Goal: Transaction & Acquisition: Purchase product/service

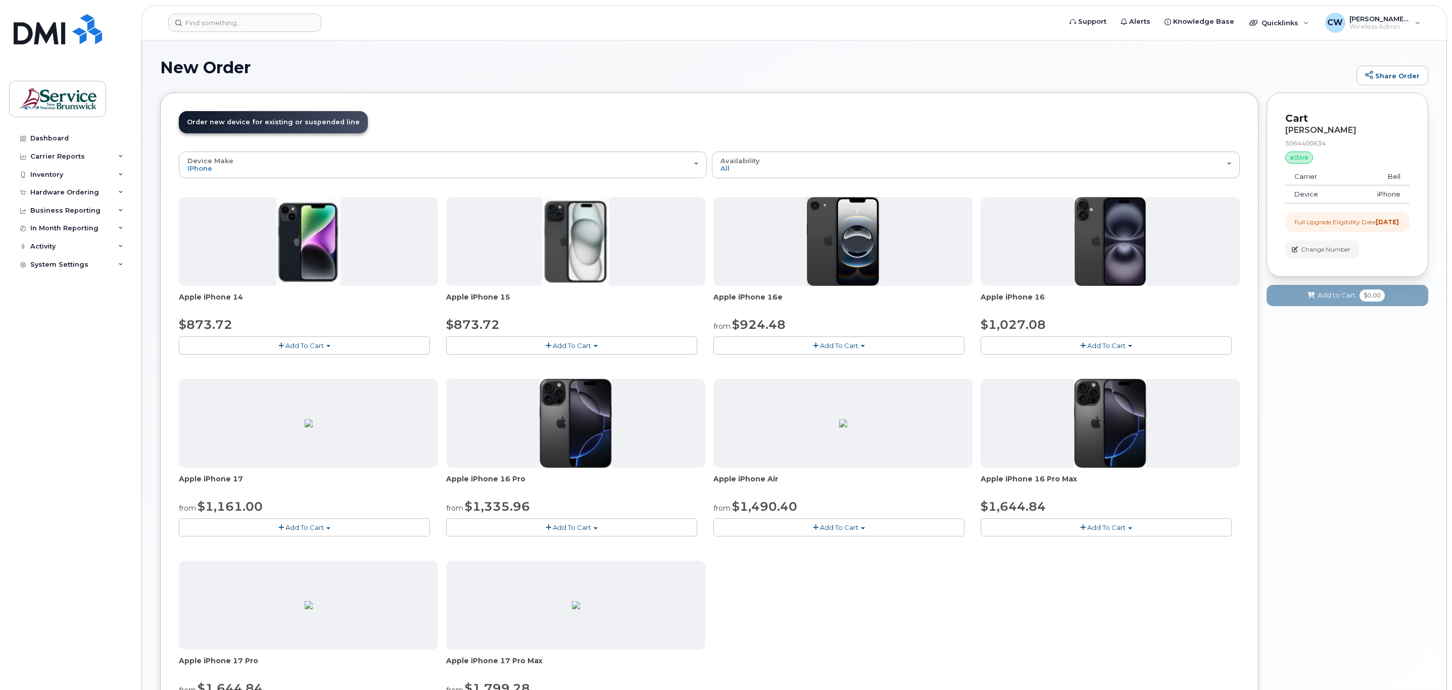
scroll to position [152, 0]
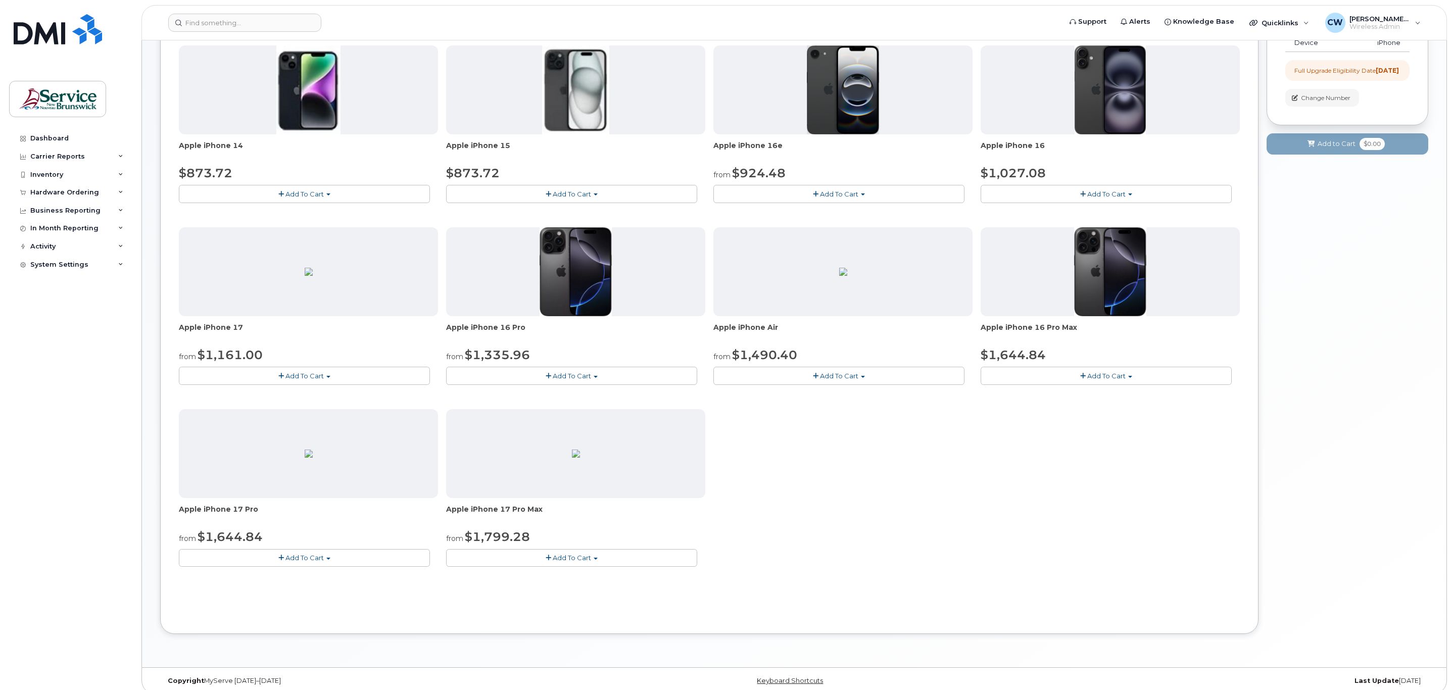
click at [303, 564] on button "Add To Cart" at bounding box center [304, 558] width 251 height 18
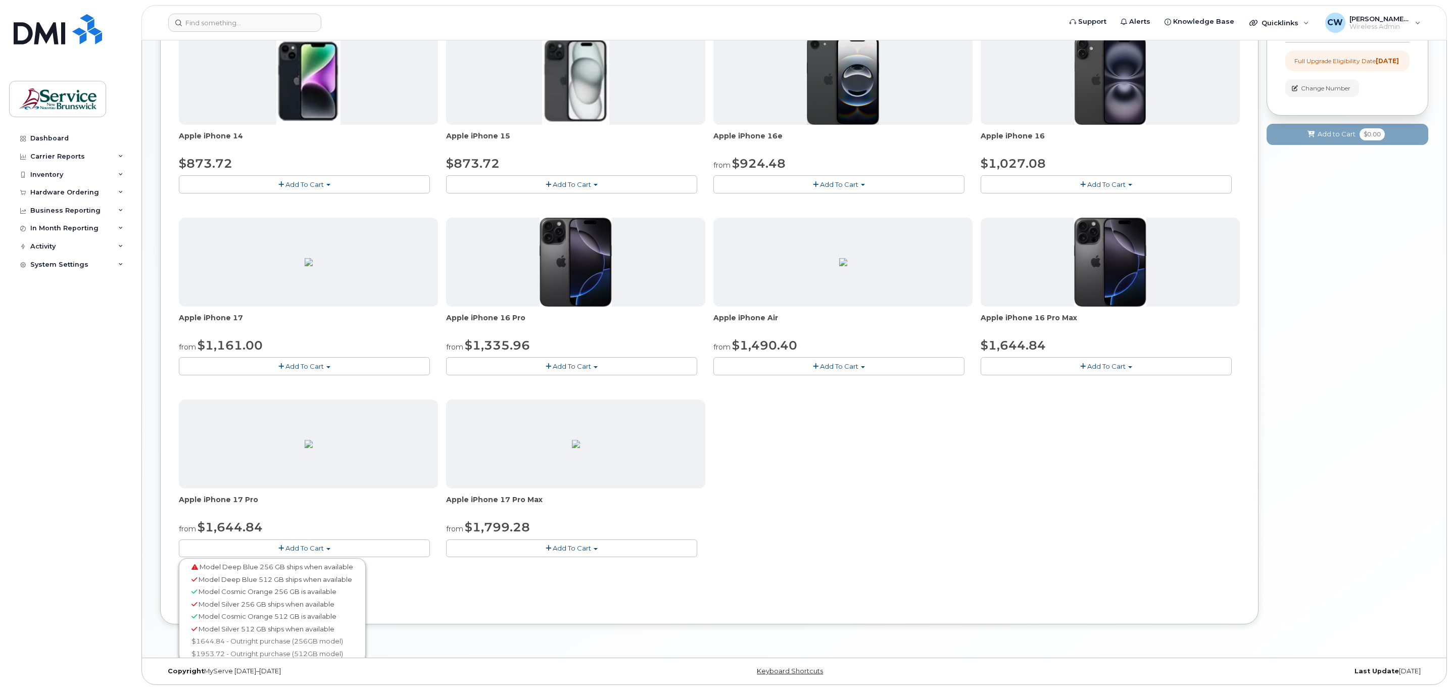
scroll to position [164, 0]
click at [246, 636] on link "$1644.84 - Outright purchase (256GB model)" at bounding box center [272, 641] width 182 height 13
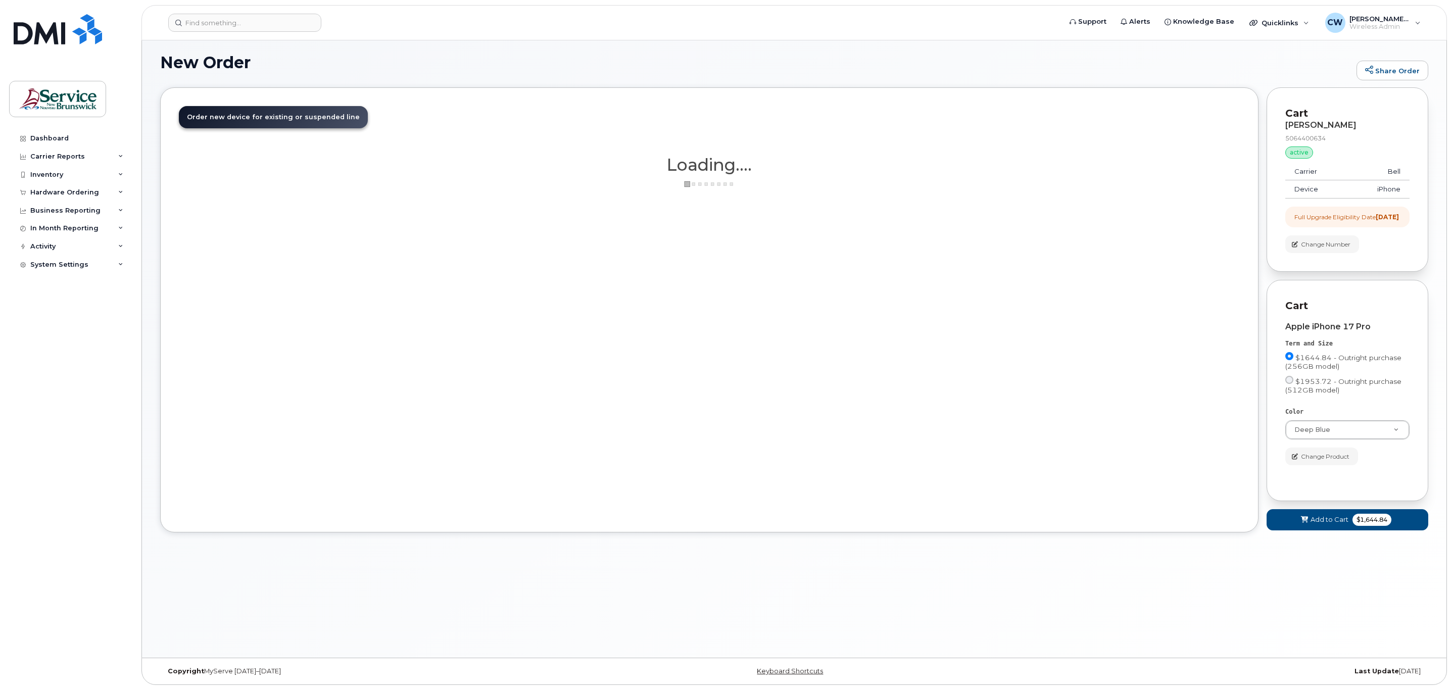
scroll to position [5, 0]
click at [1051, 251] on div "Order New Device Upgrade Existing Device Order new device and new line Order ne…" at bounding box center [709, 309] width 1098 height 445
drag, startPoint x: 1338, startPoint y: 139, endPoint x: 1279, endPoint y: 136, distance: 59.2
click at [1279, 136] on div "Cart Bob Fowlie 5064400634 active suspended Carrier Bell Device iPhone Addition…" at bounding box center [1347, 179] width 162 height 184
copy div "5064400634"
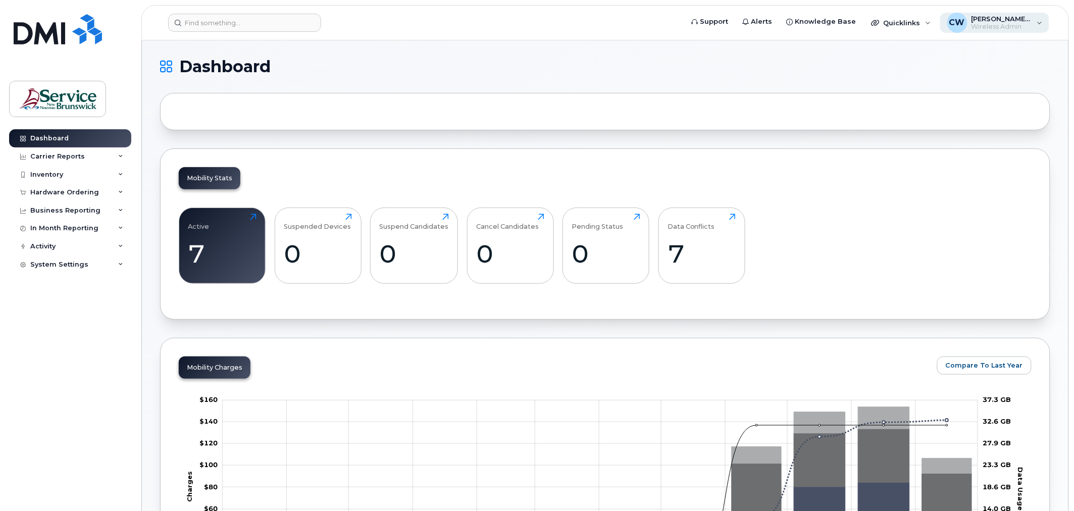
click at [992, 32] on div "CW Christenson, Wanda (LEG) Wireless Admin" at bounding box center [995, 23] width 110 height 20
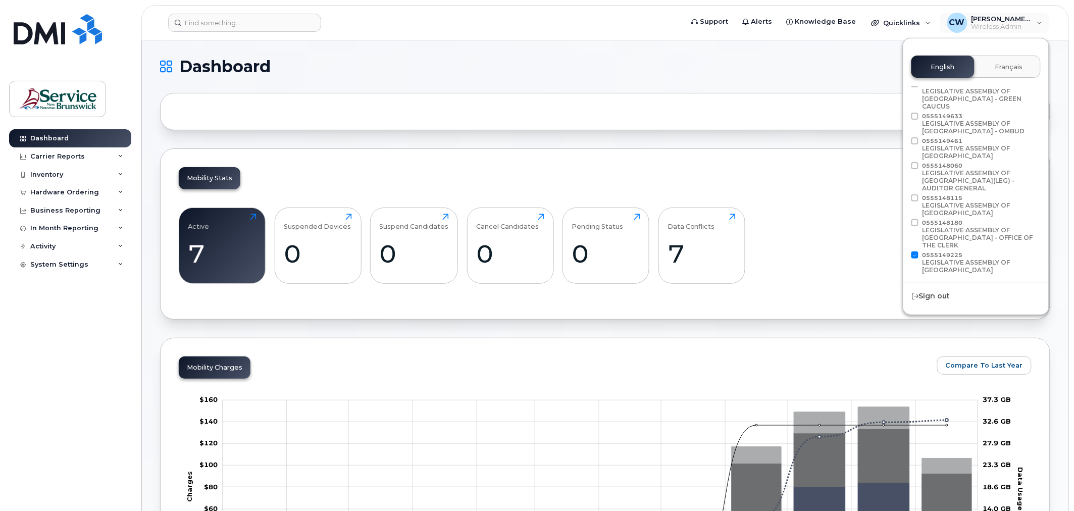
scroll to position [128, 0]
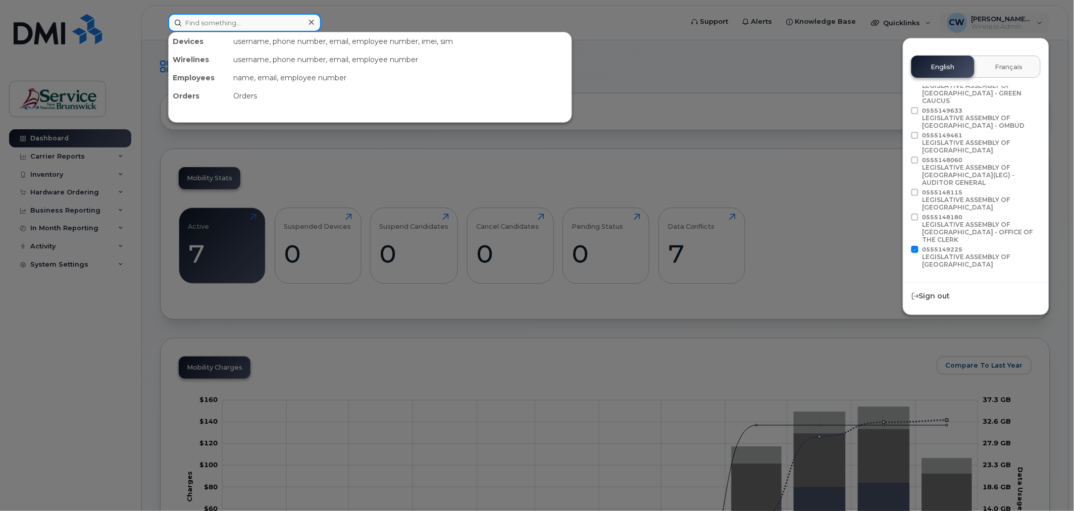
click at [205, 27] on input at bounding box center [244, 23] width 153 height 18
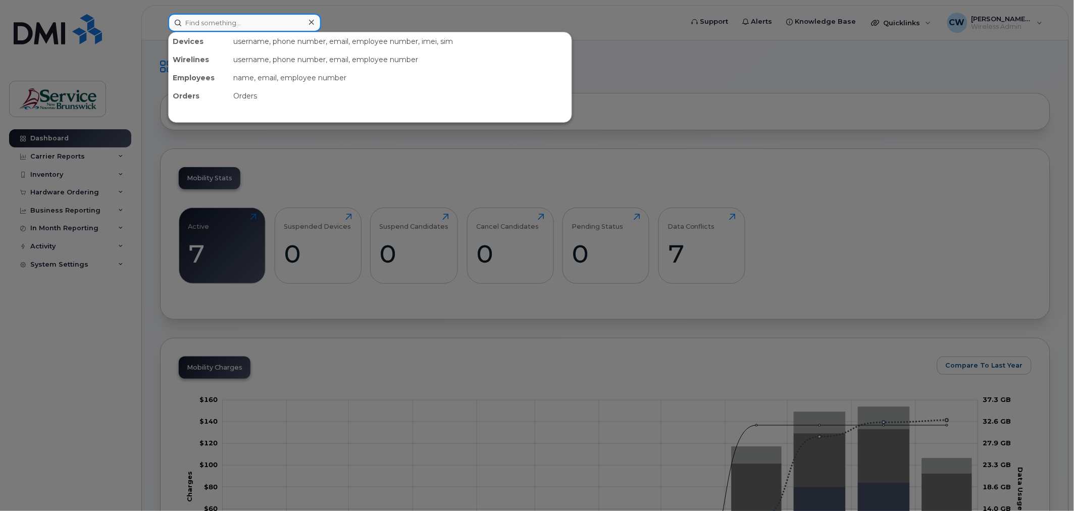
paste input "5064400634"
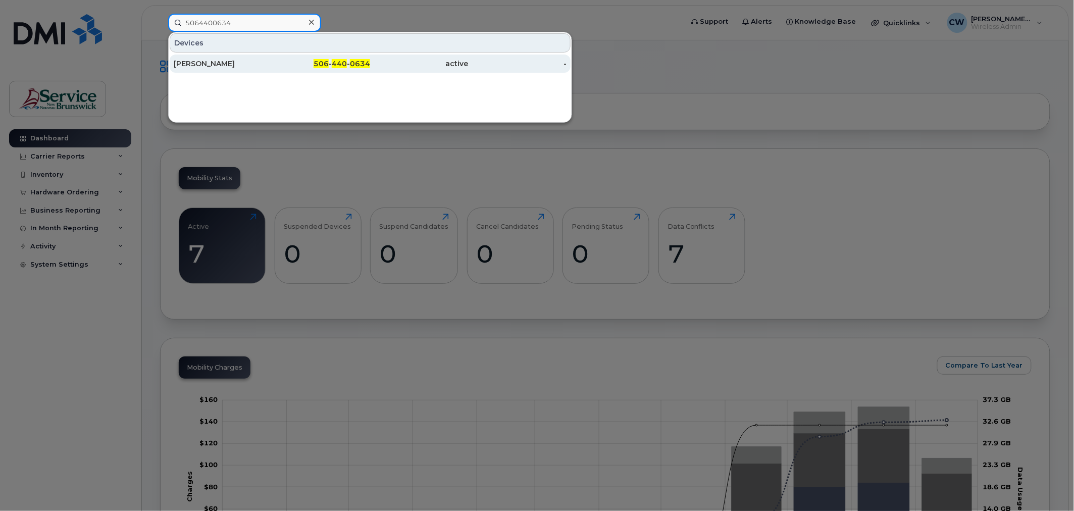
type input "5064400634"
click at [344, 61] on span "440" at bounding box center [339, 63] width 15 height 9
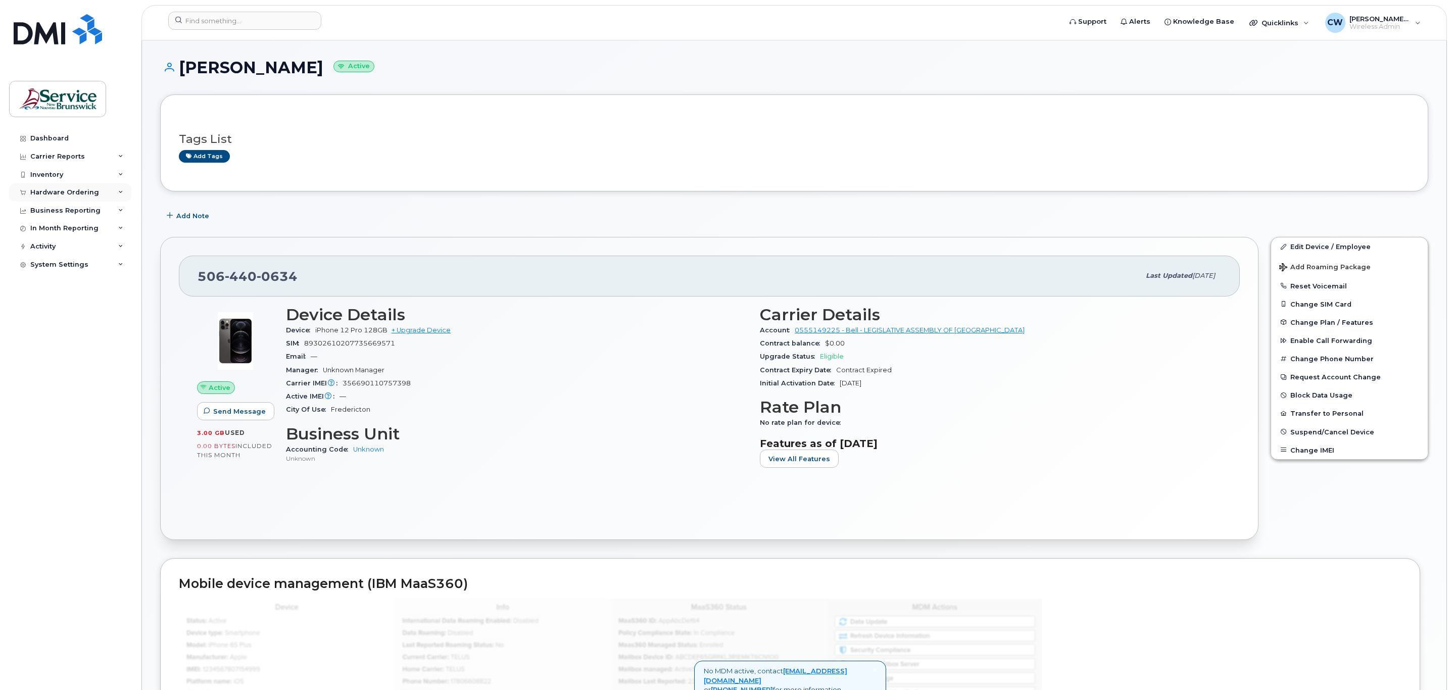
click at [84, 191] on div "Hardware Ordering" at bounding box center [64, 192] width 69 height 8
click at [40, 229] on div "Orders" at bounding box center [47, 230] width 25 height 9
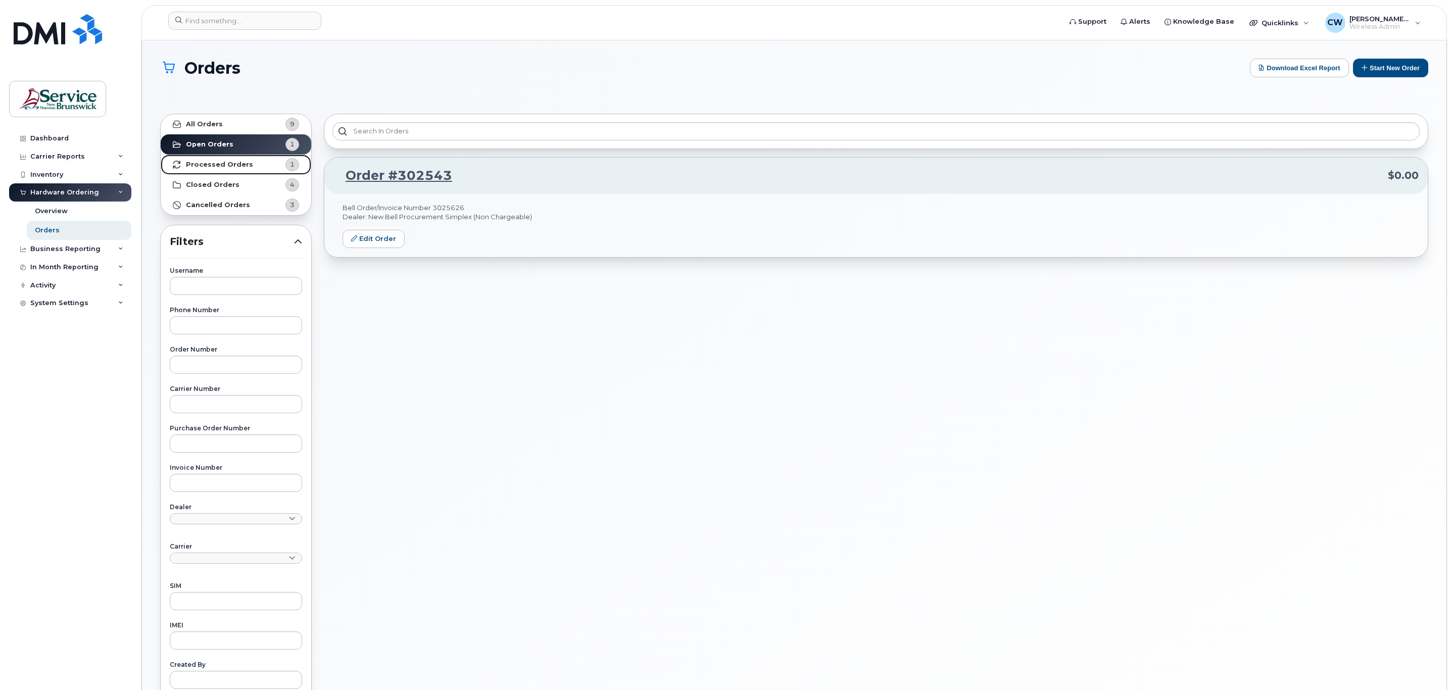
click at [216, 163] on strong "Processed Orders" at bounding box center [219, 165] width 67 height 8
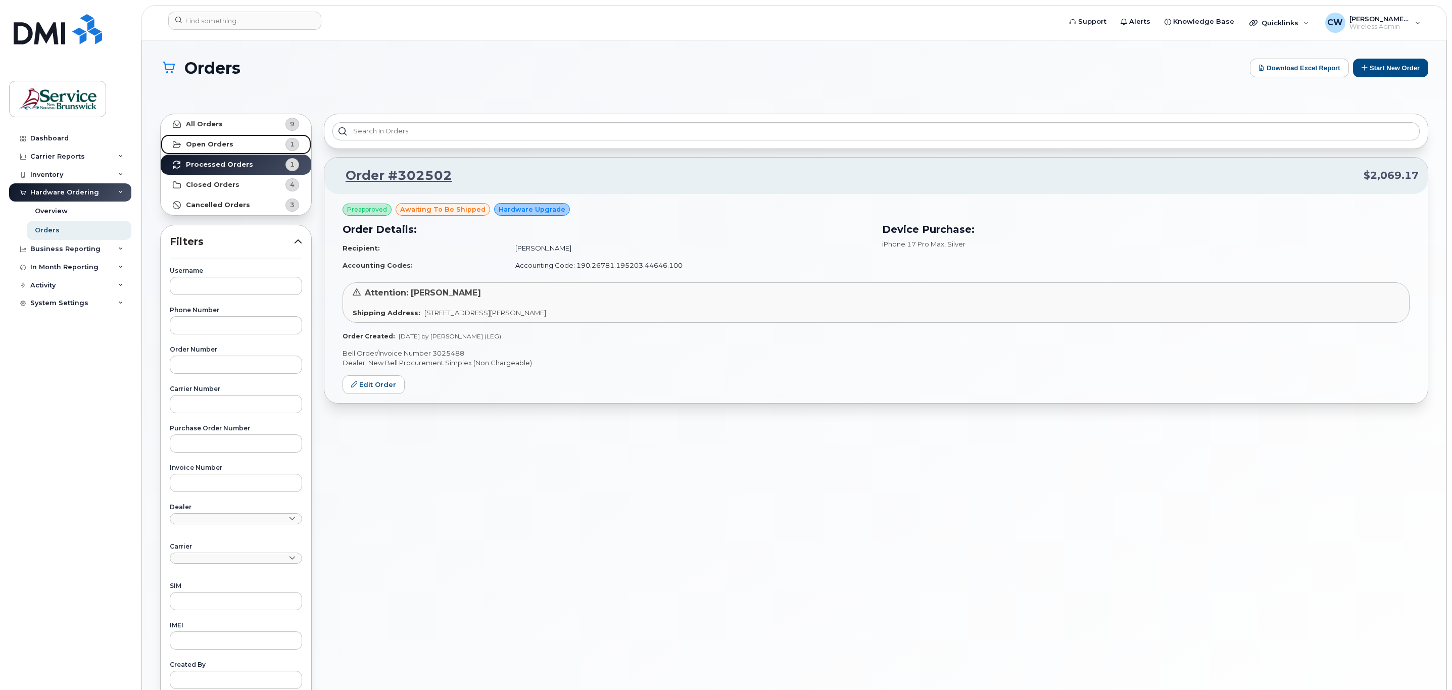
click at [194, 142] on strong "Open Orders" at bounding box center [209, 144] width 47 height 8
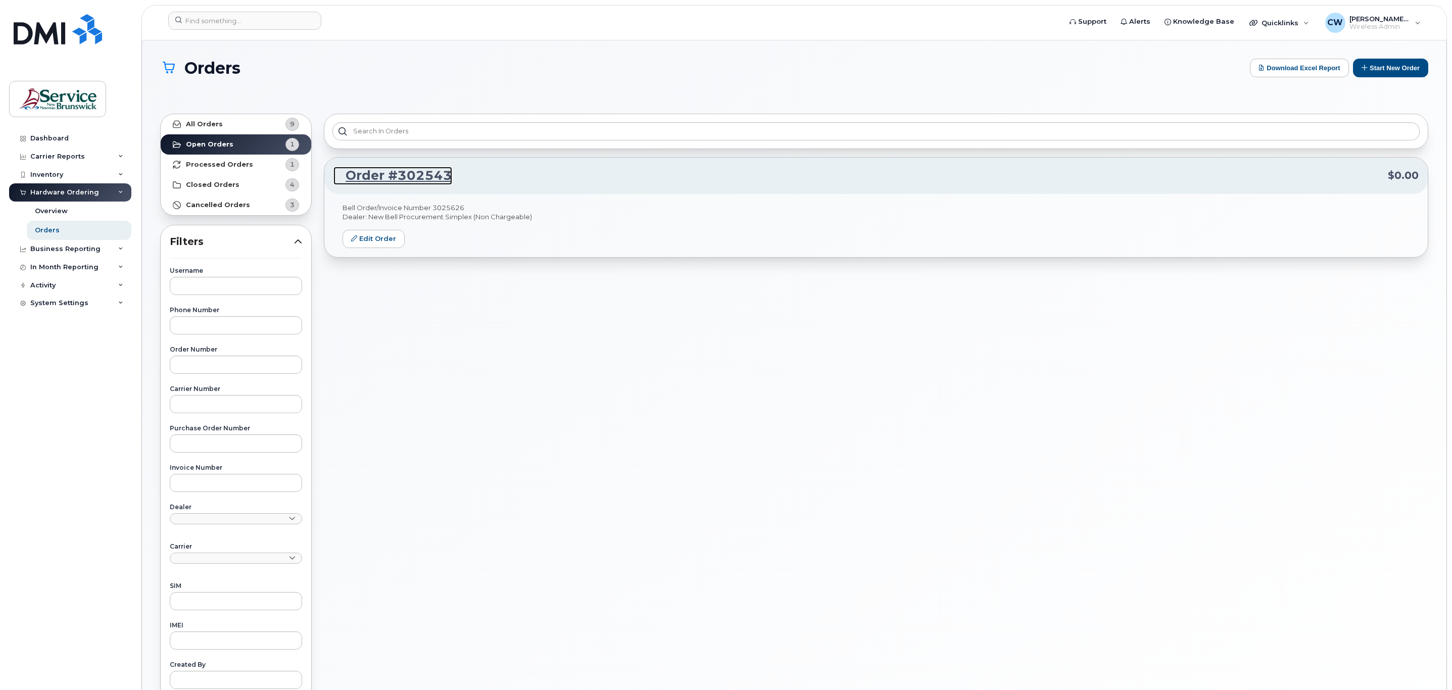
click at [428, 175] on link "Order #302543" at bounding box center [392, 176] width 119 height 18
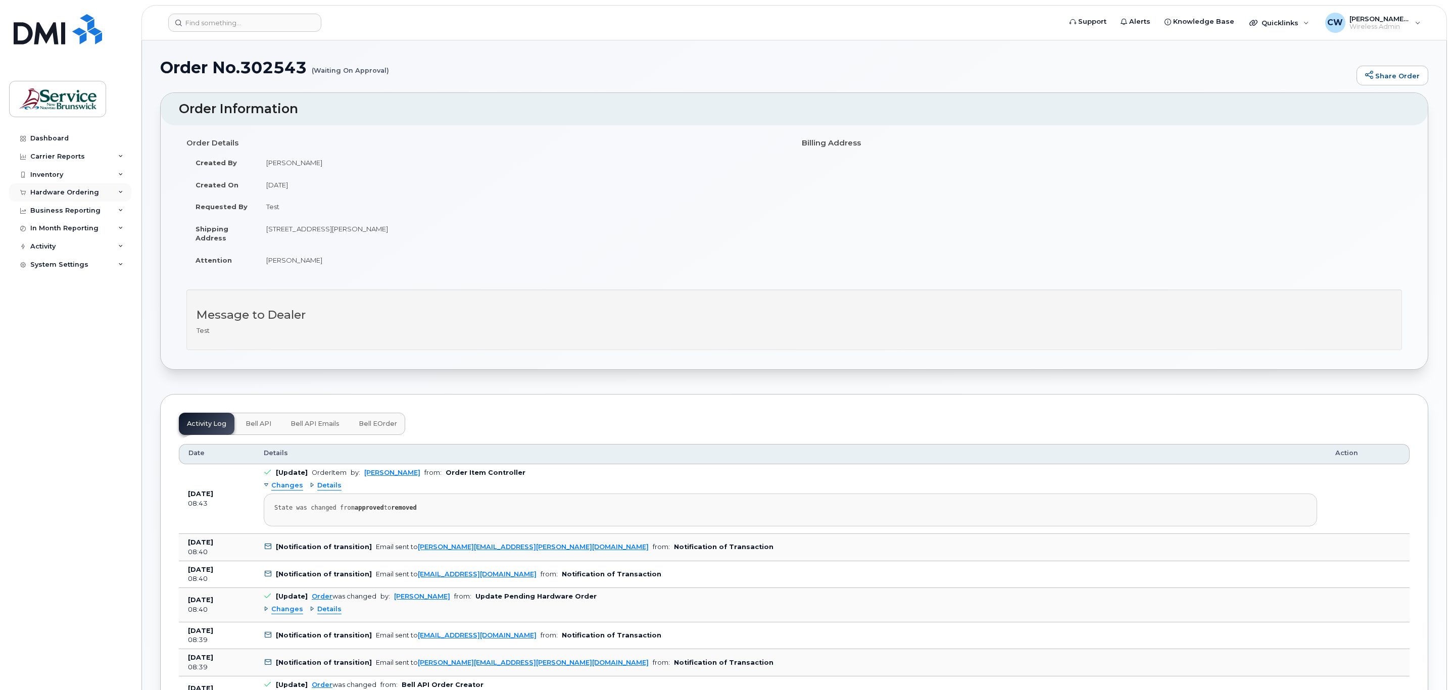
click at [70, 194] on div "Hardware Ordering" at bounding box center [64, 192] width 69 height 8
click at [53, 230] on div "Orders" at bounding box center [47, 230] width 25 height 9
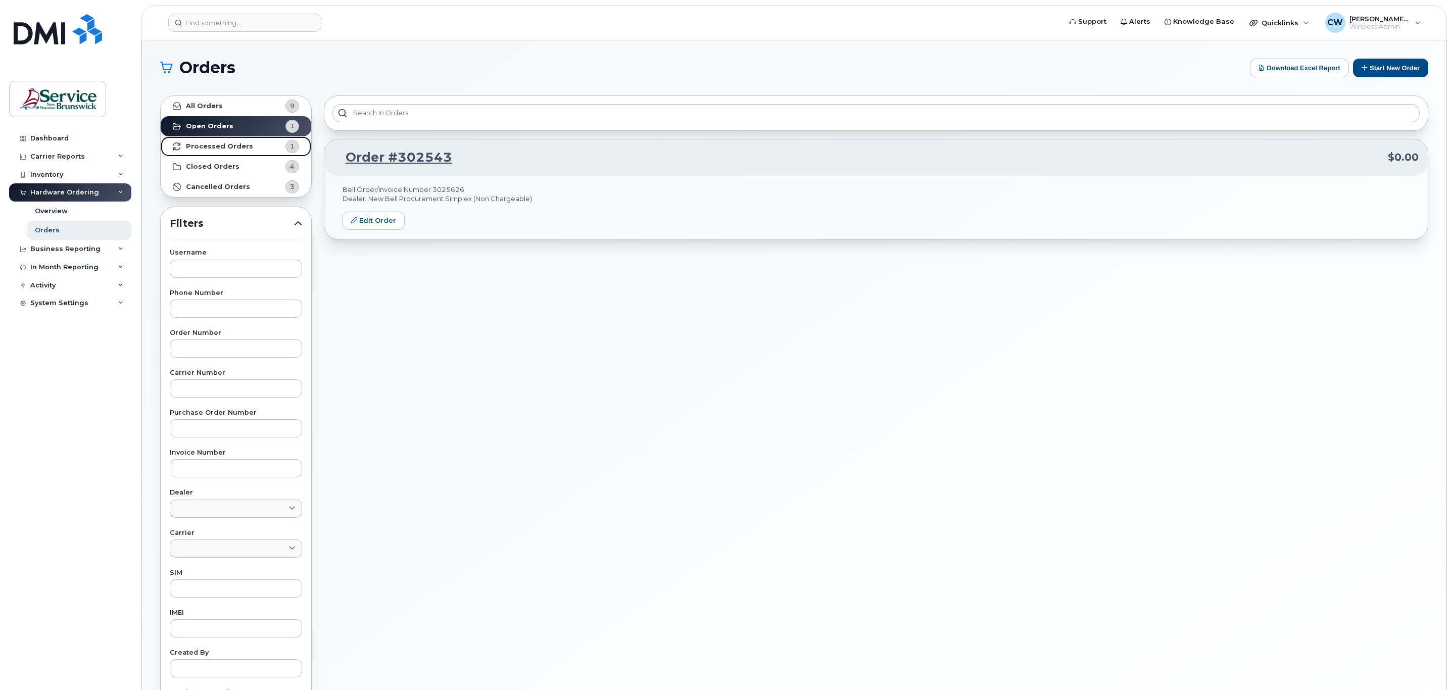
click at [229, 143] on strong "Processed Orders" at bounding box center [219, 146] width 67 height 8
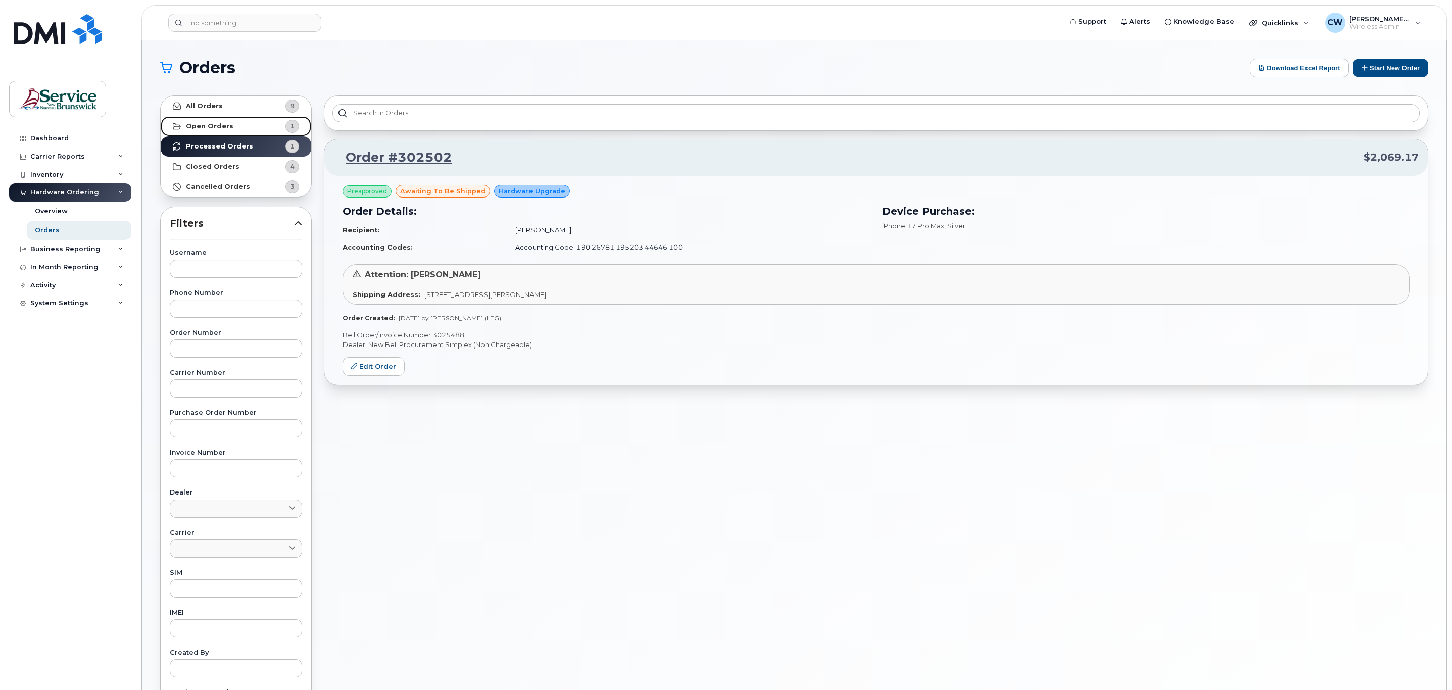
click at [220, 118] on link "Open Orders 1" at bounding box center [236, 126] width 151 height 20
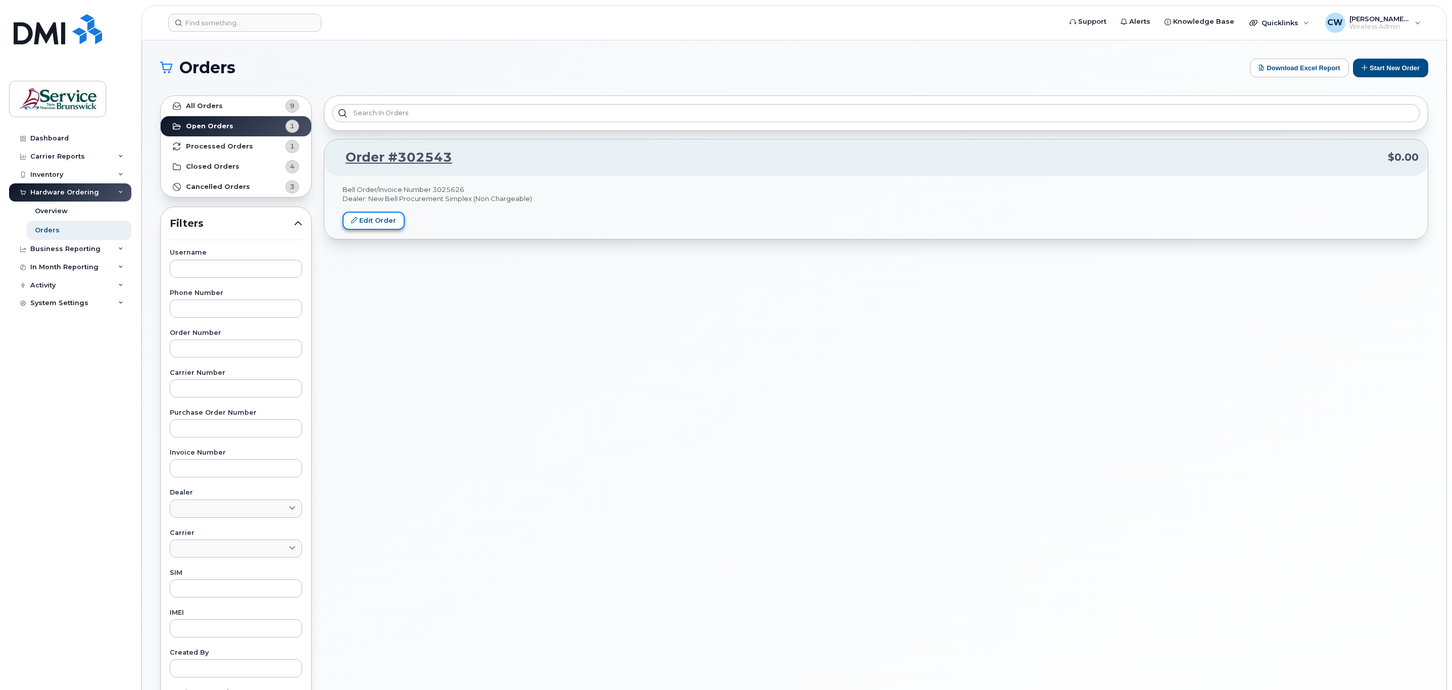
click at [391, 221] on link "Edit Order" at bounding box center [373, 221] width 62 height 19
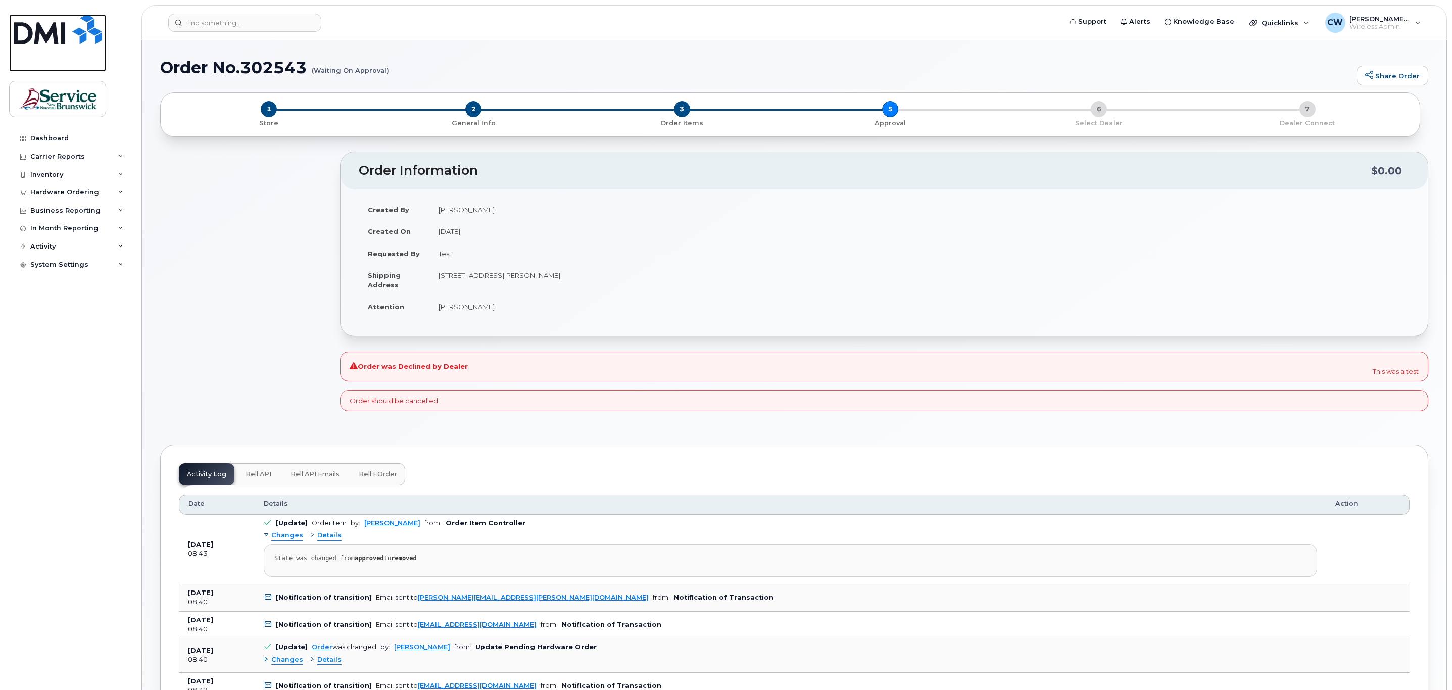
click at [67, 35] on img at bounding box center [58, 29] width 88 height 30
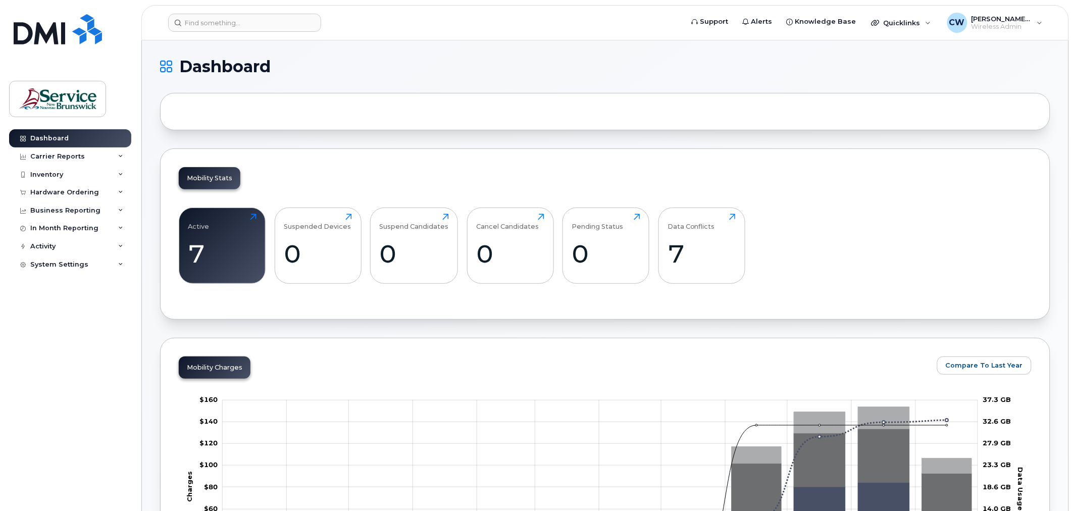
click at [205, 12] on header "Support Alerts Knowledge Base Quicklinks Suspend / Cancel Device Change SIM Car…" at bounding box center [605, 22] width 928 height 35
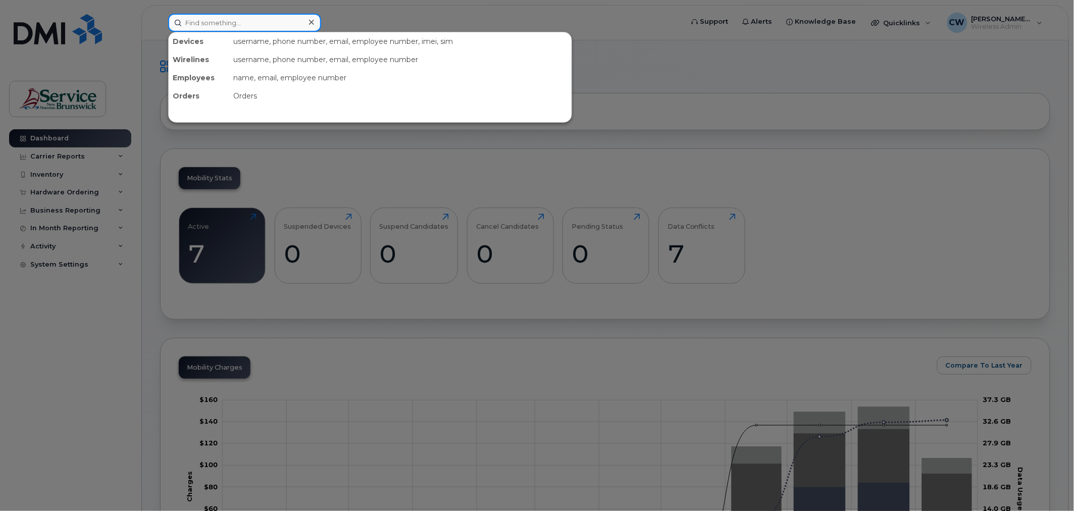
click at [209, 20] on input at bounding box center [244, 23] width 153 height 18
paste input "5064400634"
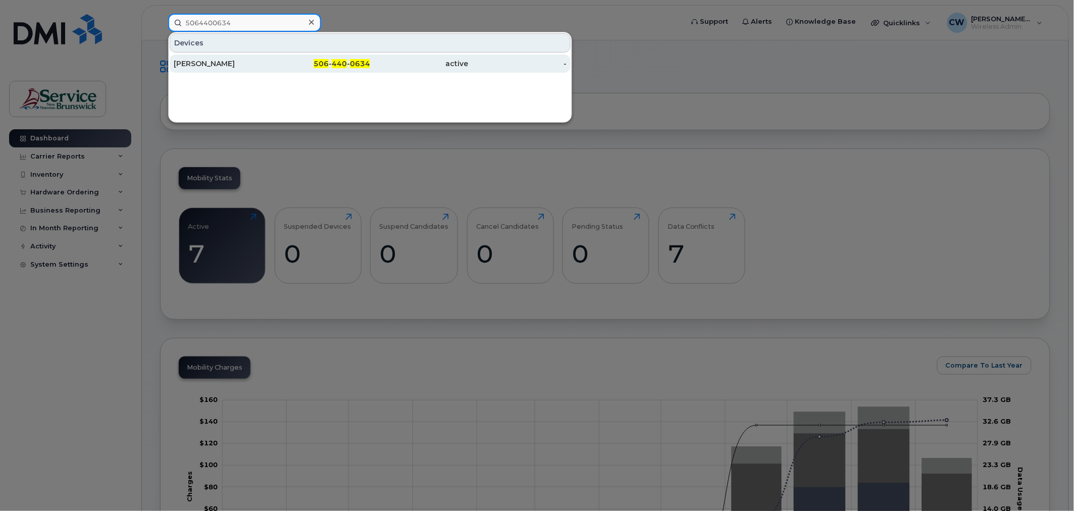
type input "5064400634"
click at [346, 61] on span "440" at bounding box center [339, 63] width 15 height 9
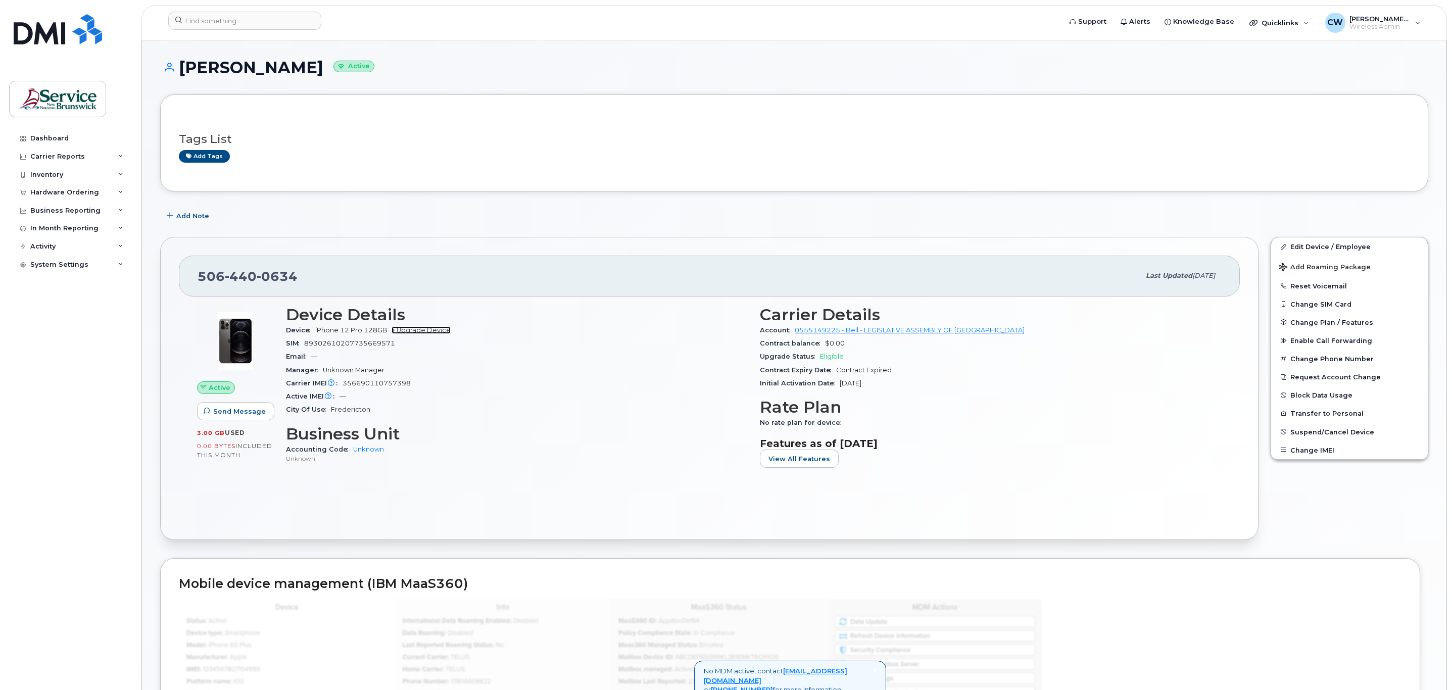
click at [408, 333] on link "+ Upgrade Device" at bounding box center [420, 330] width 59 height 8
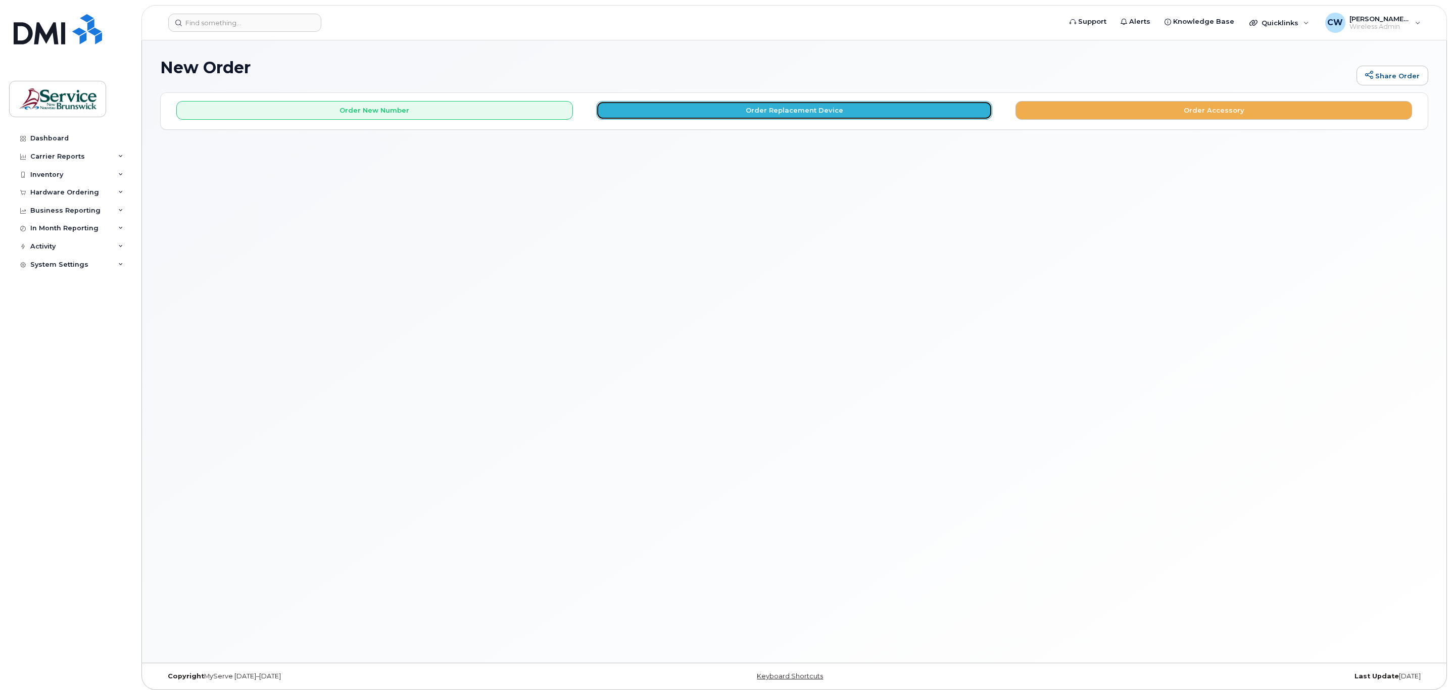
click at [798, 108] on button "Order Replacement Device" at bounding box center [794, 110] width 396 height 19
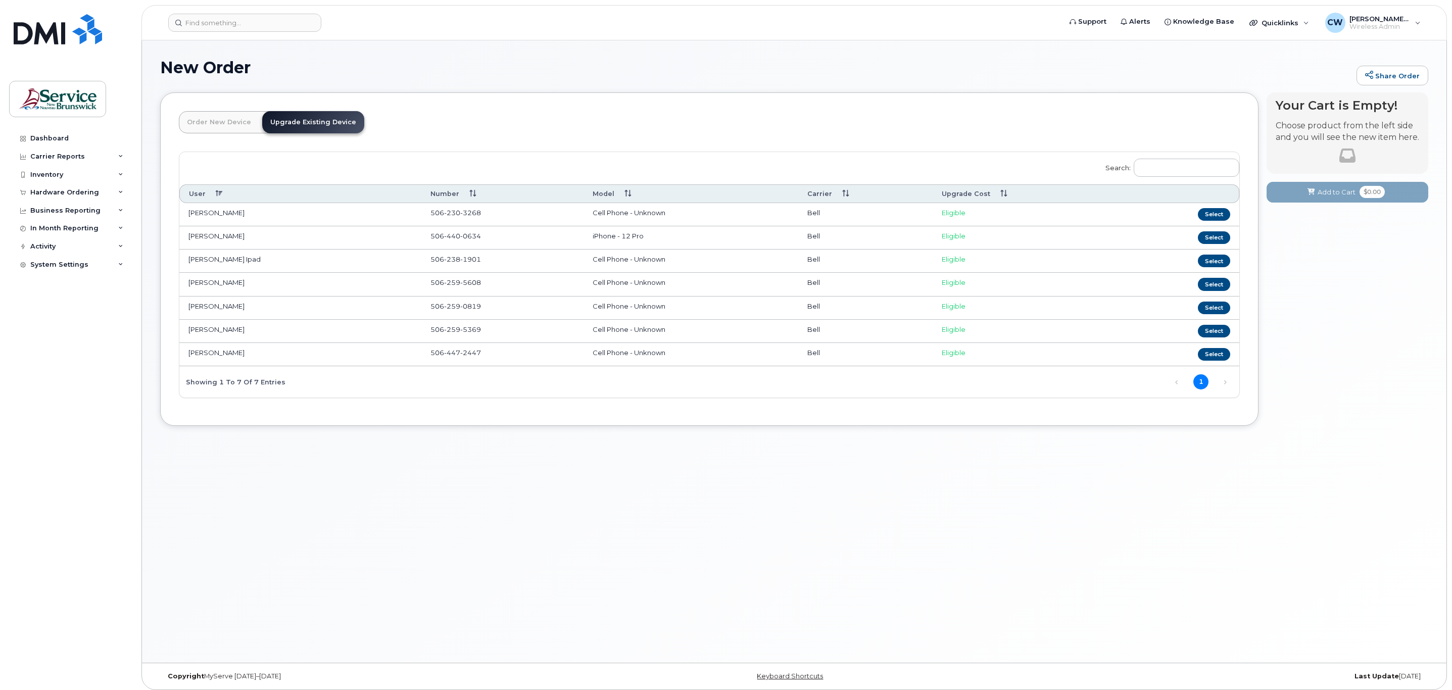
click at [249, 264] on td "Bob Fowlie Ipad" at bounding box center [300, 261] width 242 height 23
click at [1205, 239] on button "Select" at bounding box center [1214, 237] width 32 height 13
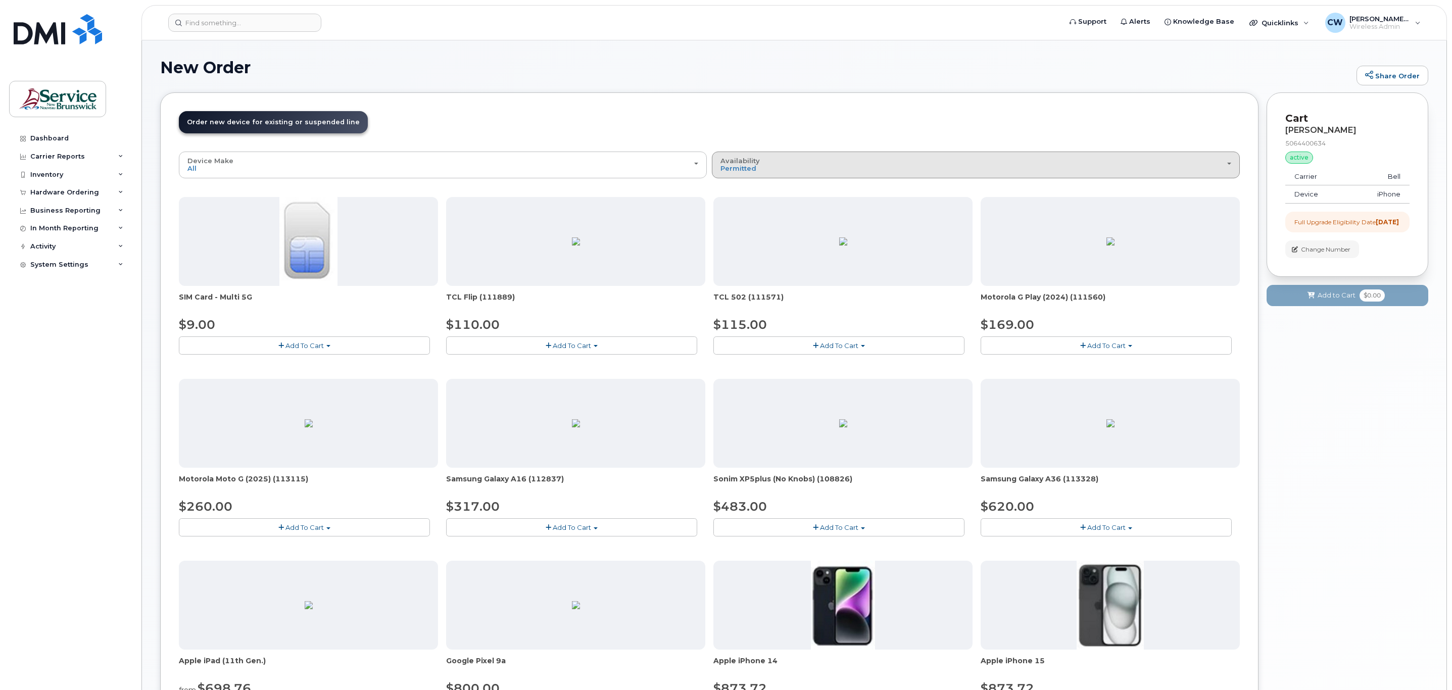
click at [762, 168] on div "Availability Permitted All" at bounding box center [975, 165] width 511 height 16
click at [735, 204] on div "All" at bounding box center [975, 205] width 523 height 12
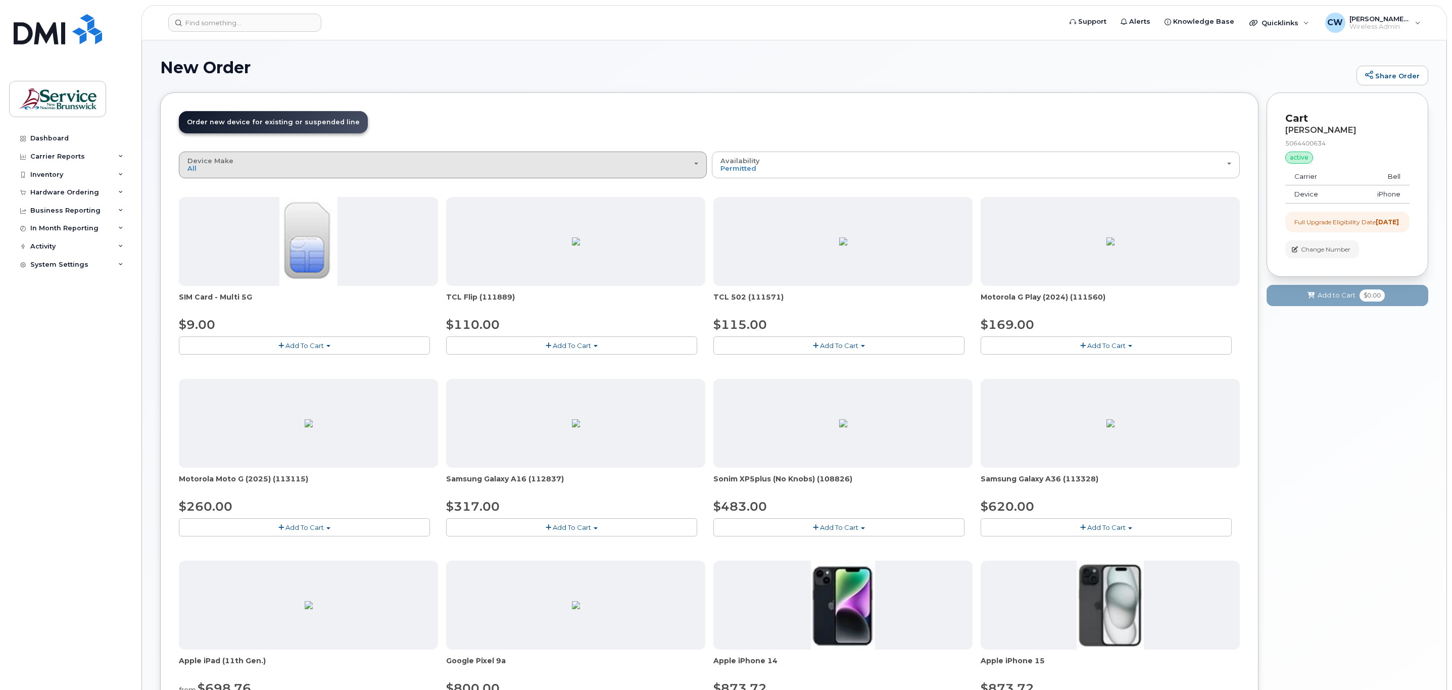
click at [340, 173] on div "Device Make All Android Cell Phone iPhone Tablet" at bounding box center [442, 165] width 511 height 16
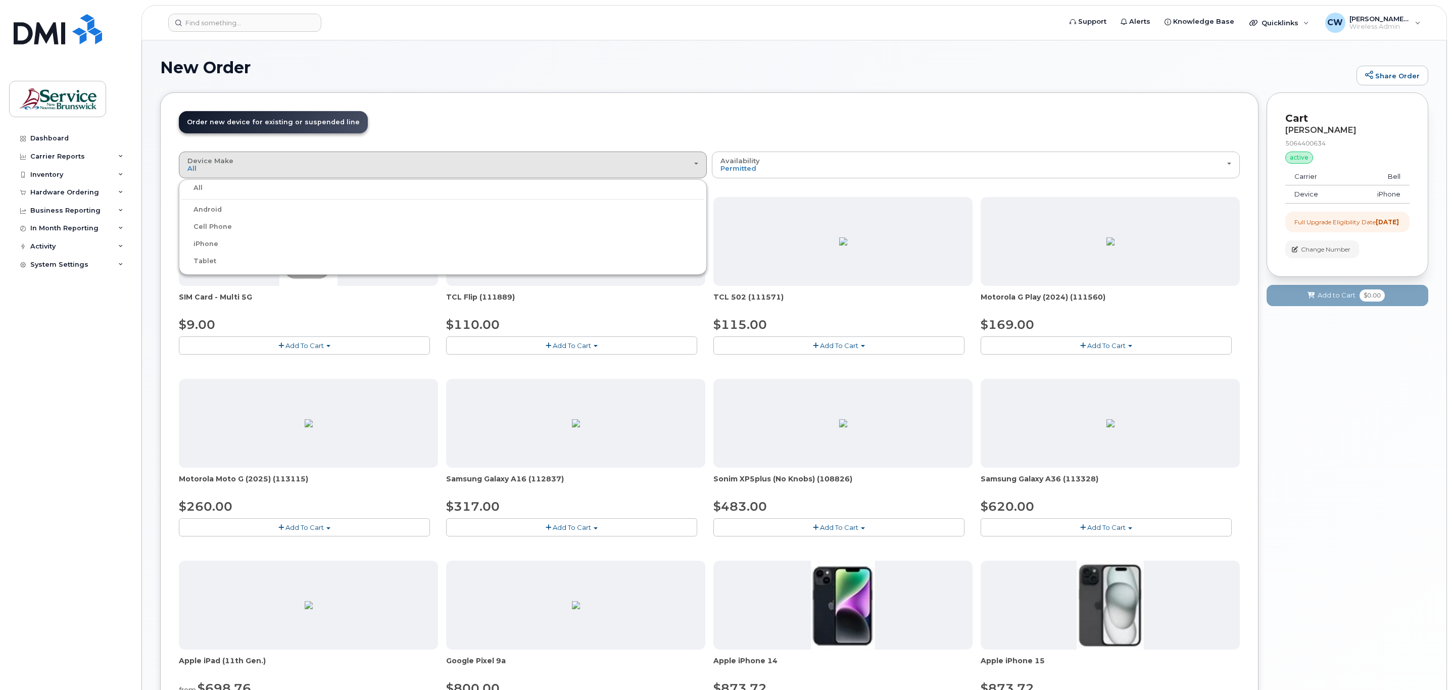
click at [206, 241] on label "iPhone" at bounding box center [199, 244] width 37 height 12
click at [0, 0] on input "iPhone" at bounding box center [0, 0] width 0 height 0
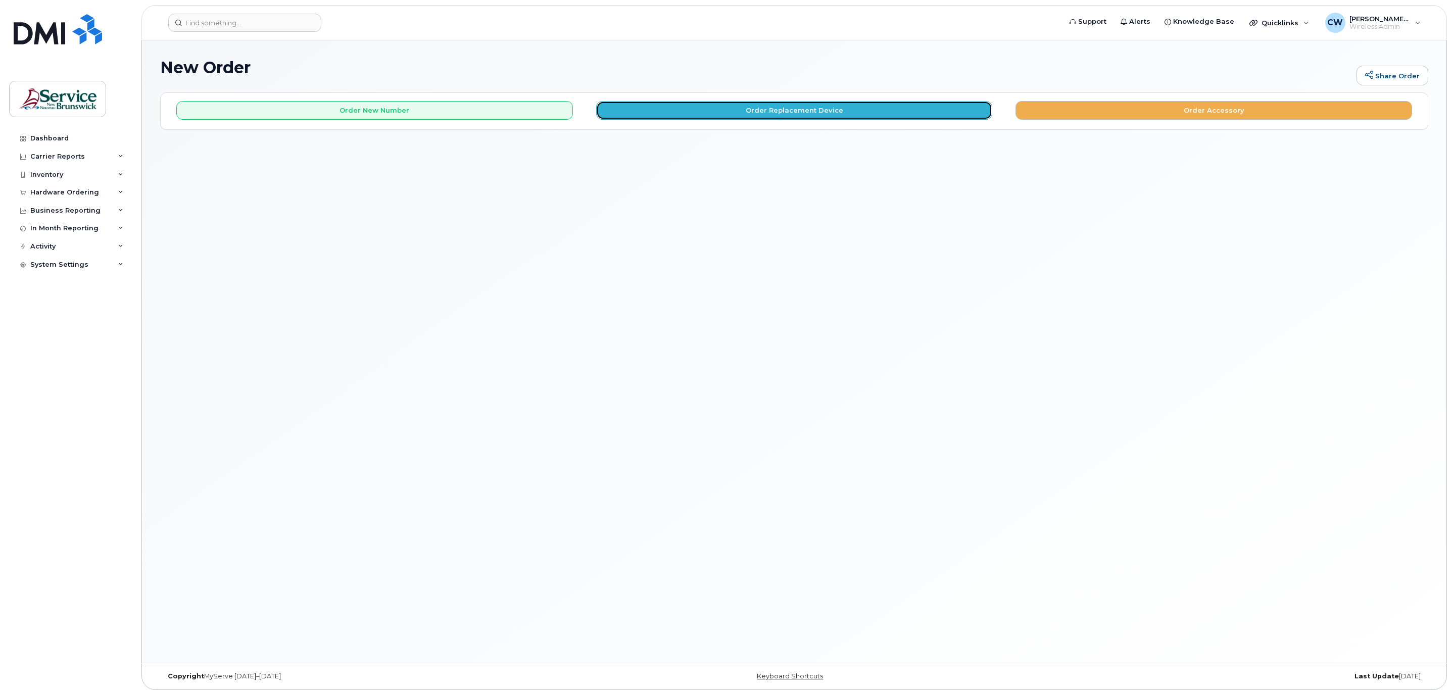
click at [811, 114] on button "Order Replacement Device" at bounding box center [794, 110] width 396 height 19
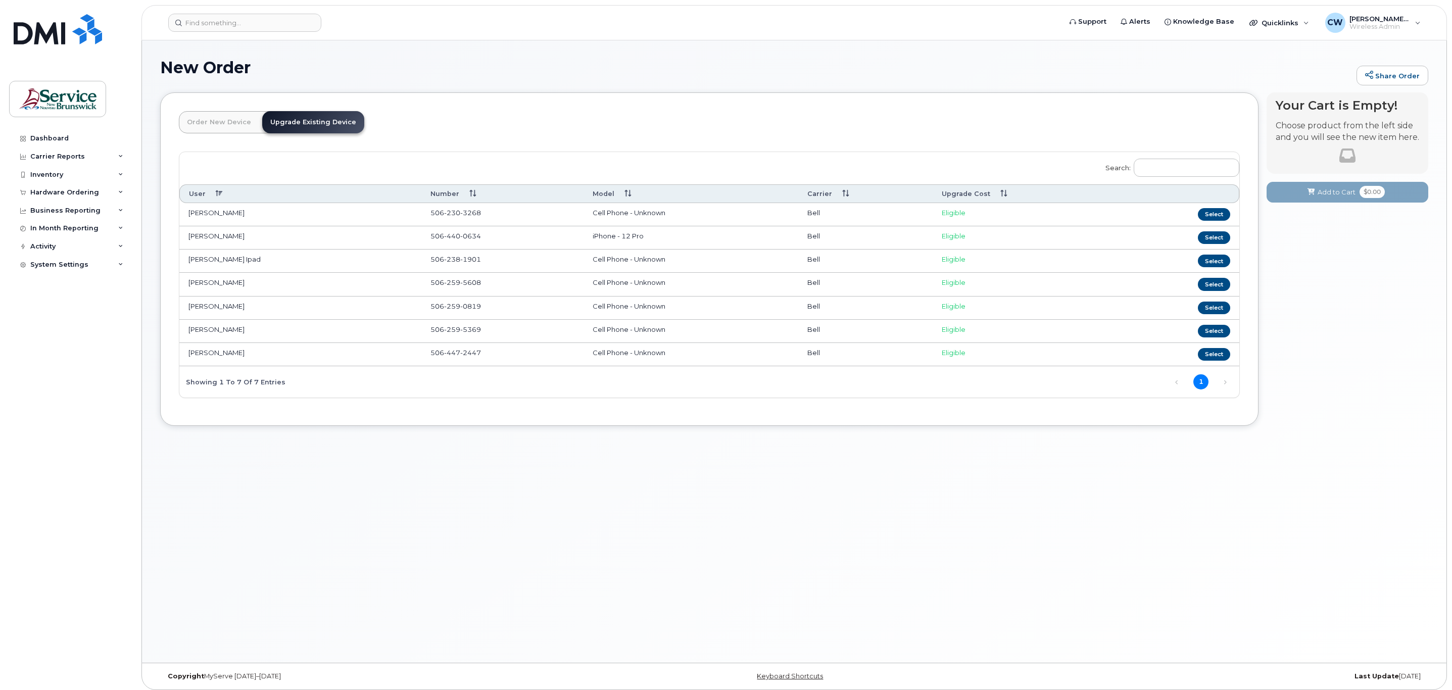
click at [209, 234] on td "[PERSON_NAME]" at bounding box center [300, 237] width 242 height 23
click at [1213, 235] on button "Select" at bounding box center [1214, 237] width 32 height 13
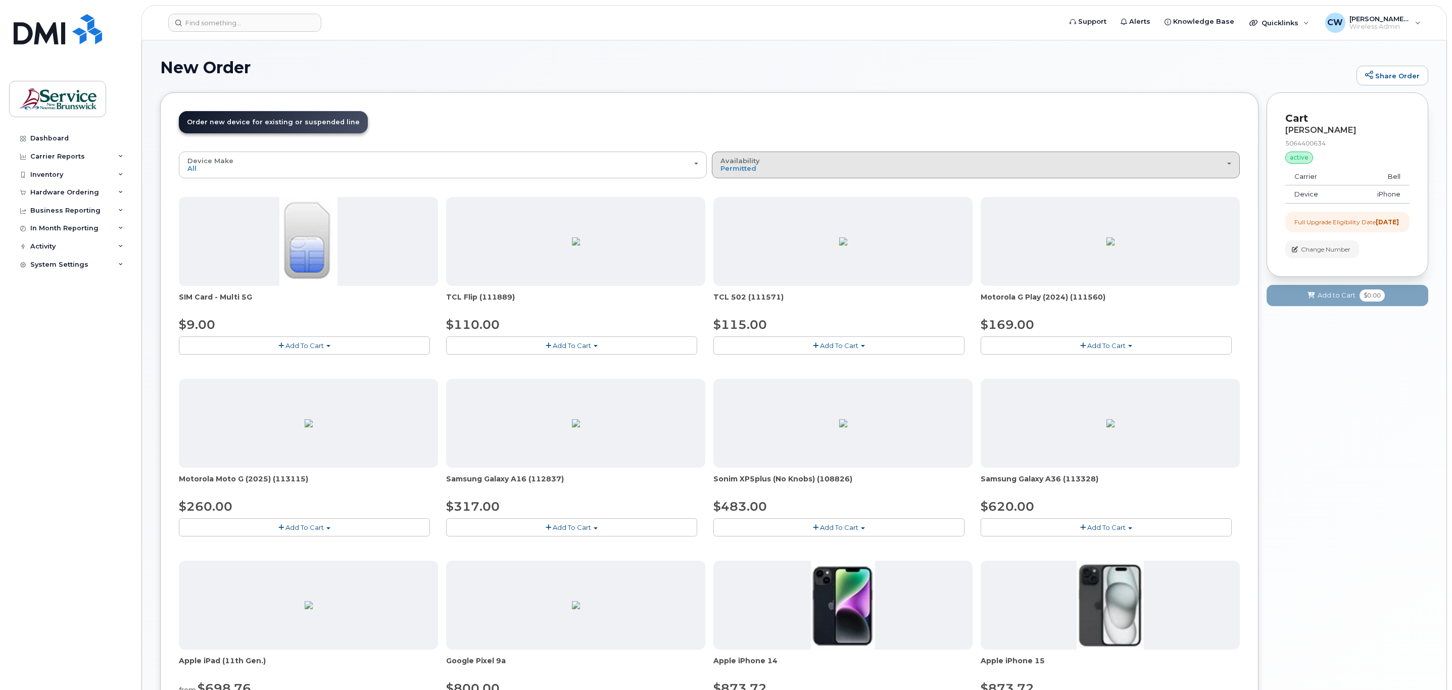
click at [720, 162] on span "Availability" at bounding box center [739, 161] width 39 height 8
click at [733, 205] on label "All" at bounding box center [724, 205] width 21 height 12
click at [0, 0] on input "All" at bounding box center [0, 0] width 0 height 0
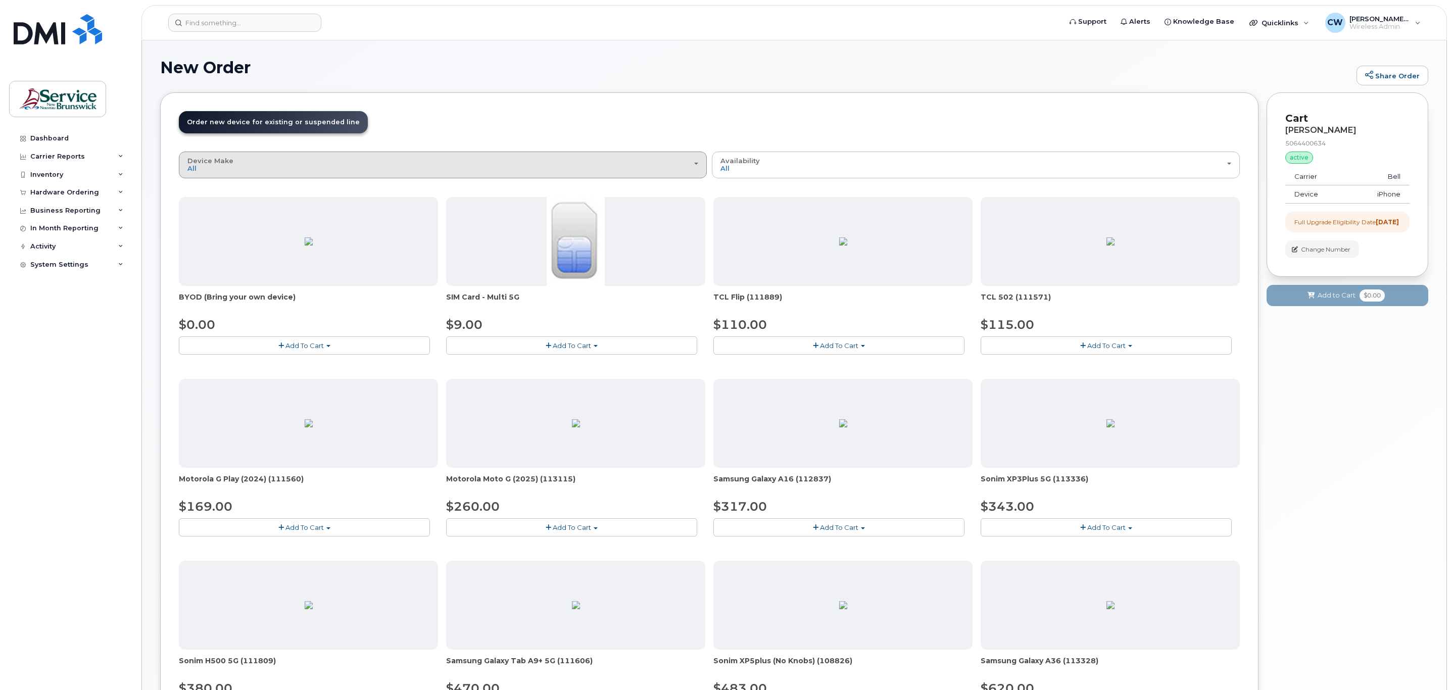
click at [264, 169] on div "Device Make All Aircard Android Cell Phone iPhone Tablet" at bounding box center [442, 165] width 511 height 16
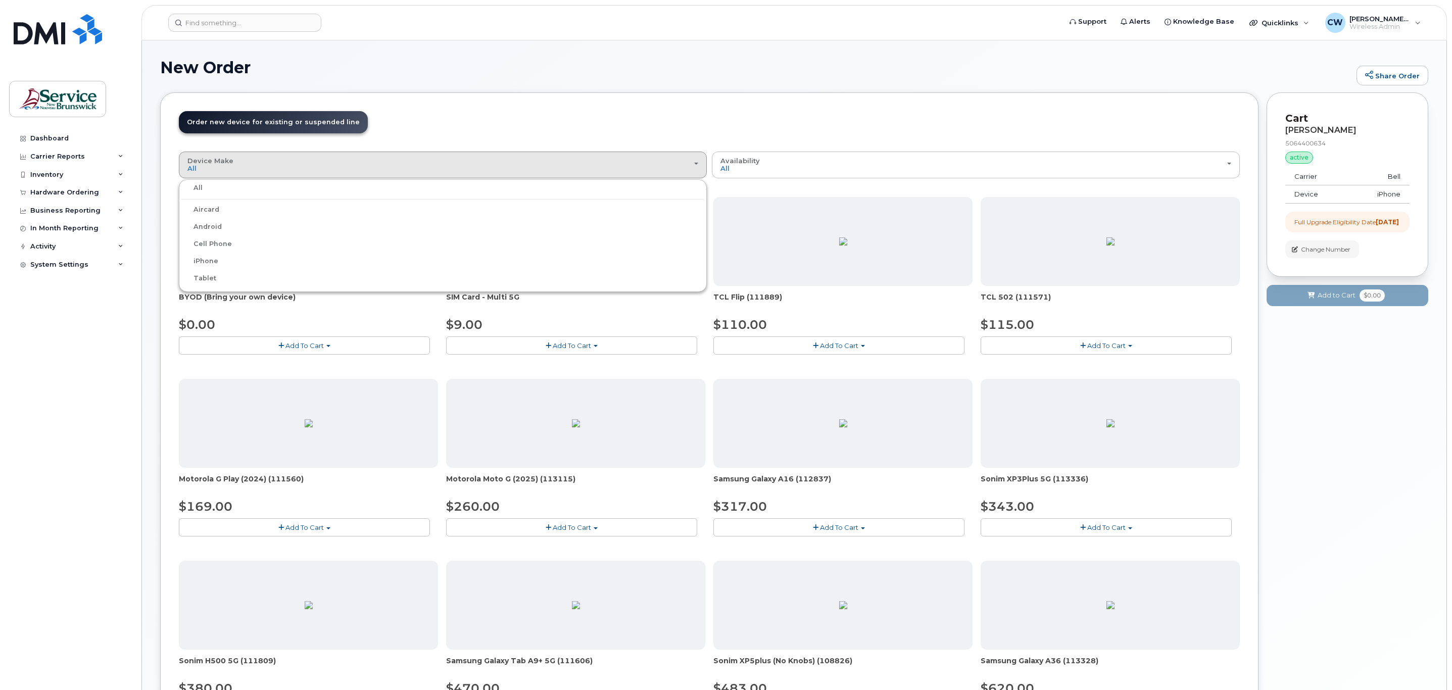
click at [207, 258] on label "iPhone" at bounding box center [199, 261] width 37 height 12
click at [0, 0] on input "iPhone" at bounding box center [0, 0] width 0 height 0
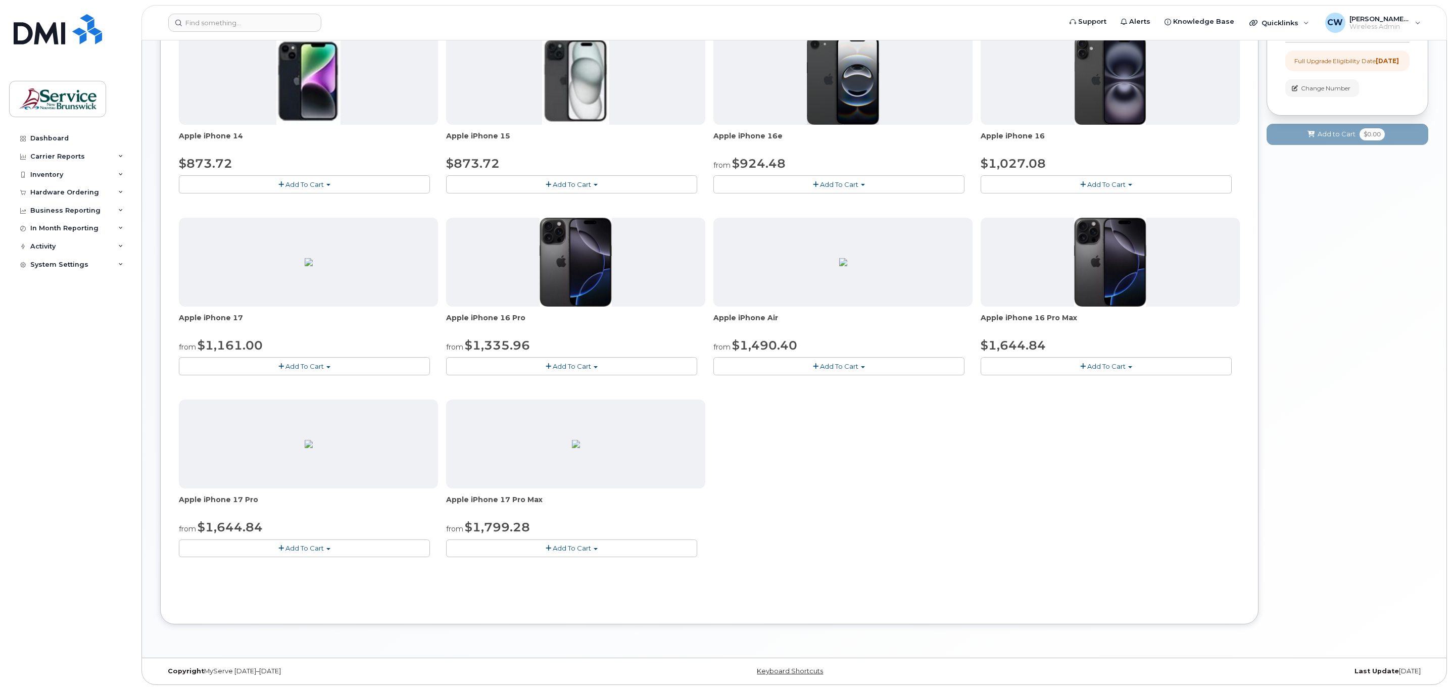
scroll to position [164, 0]
click at [314, 546] on span "Add To Cart" at bounding box center [304, 548] width 38 height 8
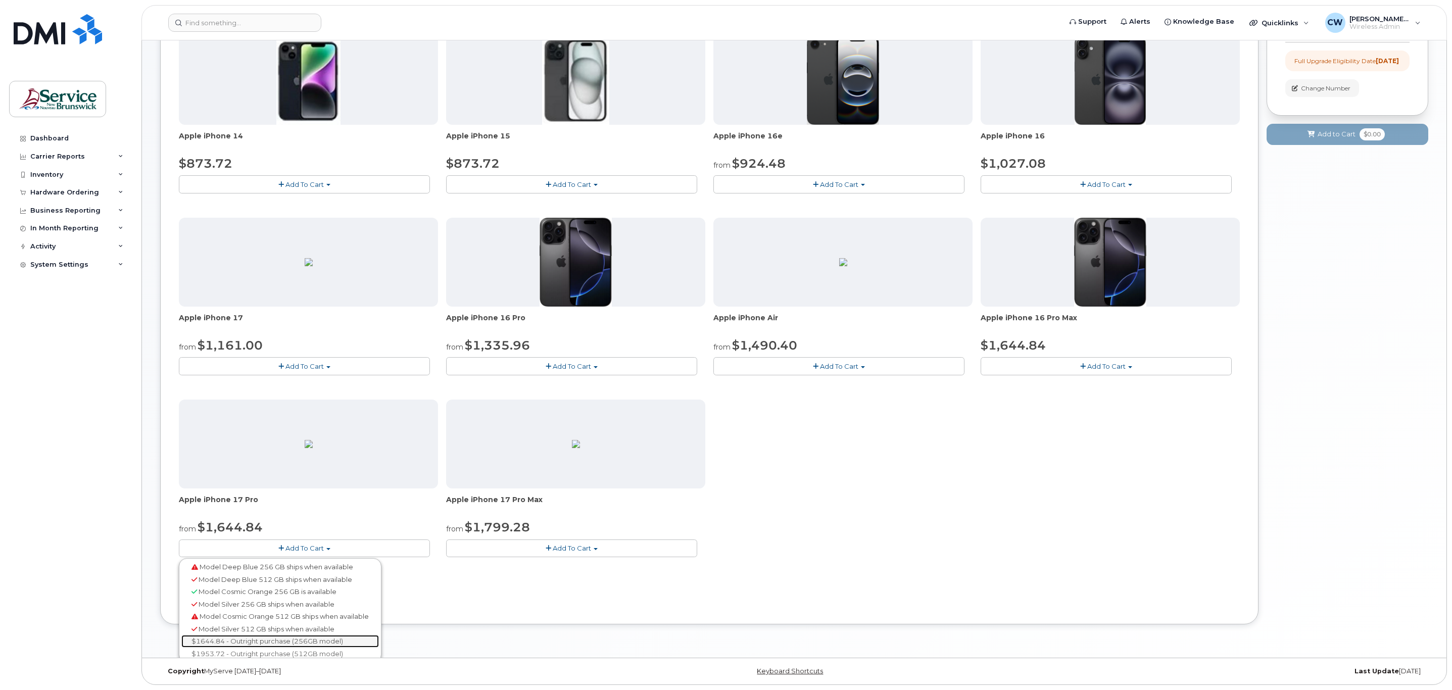
click at [269, 642] on link "$1644.84 - Outright purchase (256GB model)" at bounding box center [279, 641] width 197 height 13
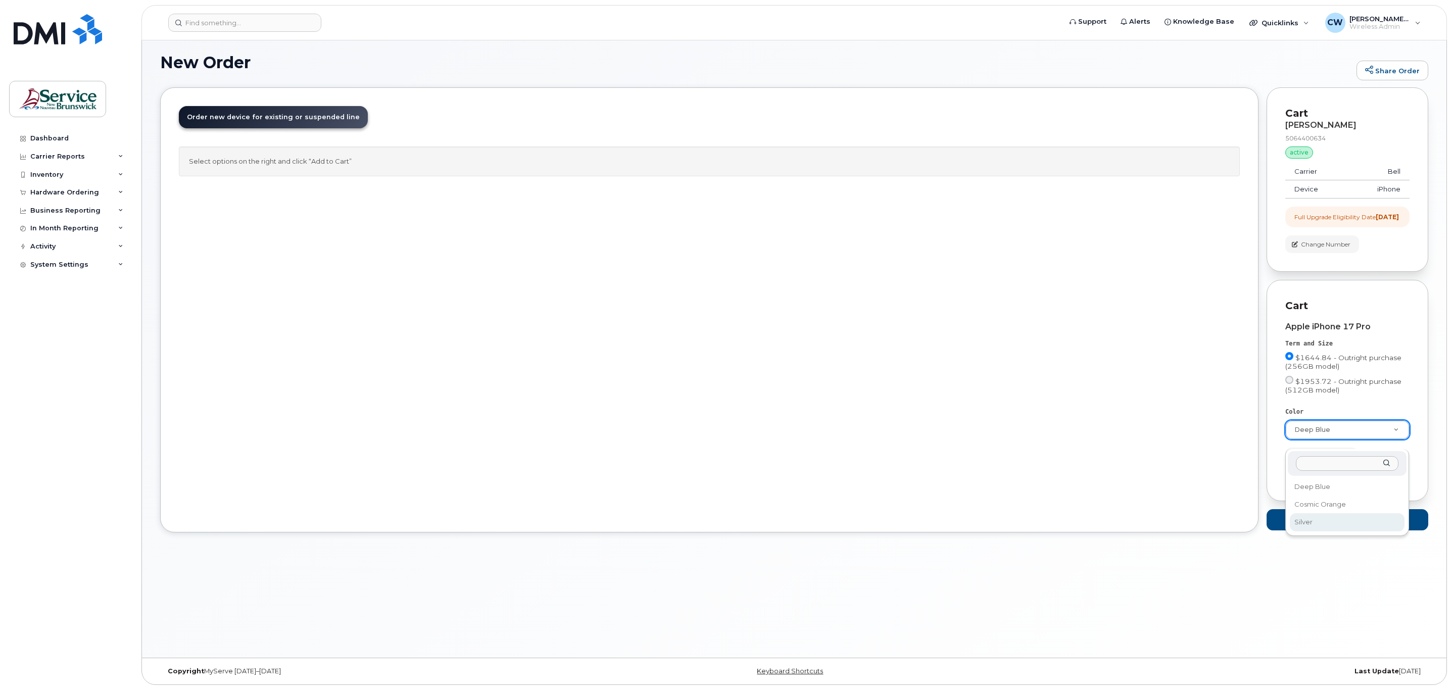
select select "Silver"
click at [1382, 526] on span "$1,644.84" at bounding box center [1371, 520] width 39 height 12
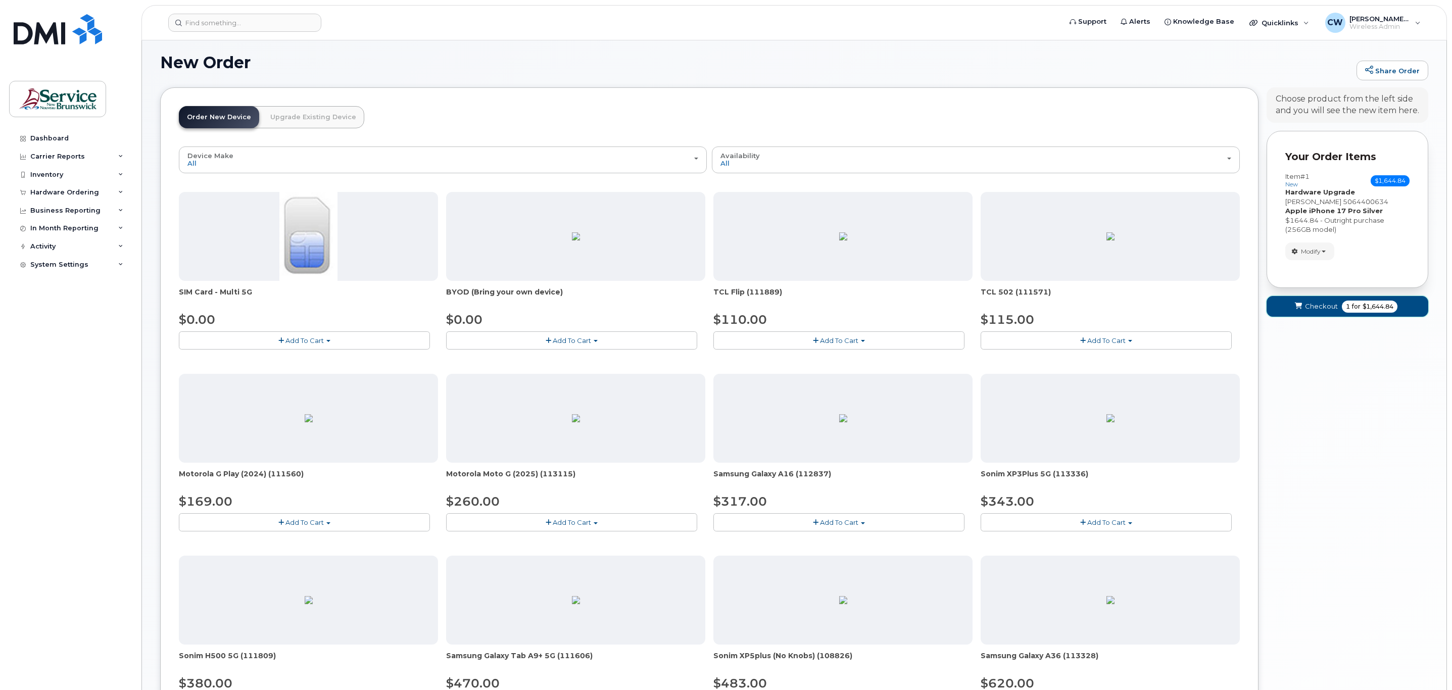
click at [1342, 302] on button "Checkout 1 for $1,644.84" at bounding box center [1347, 306] width 162 height 21
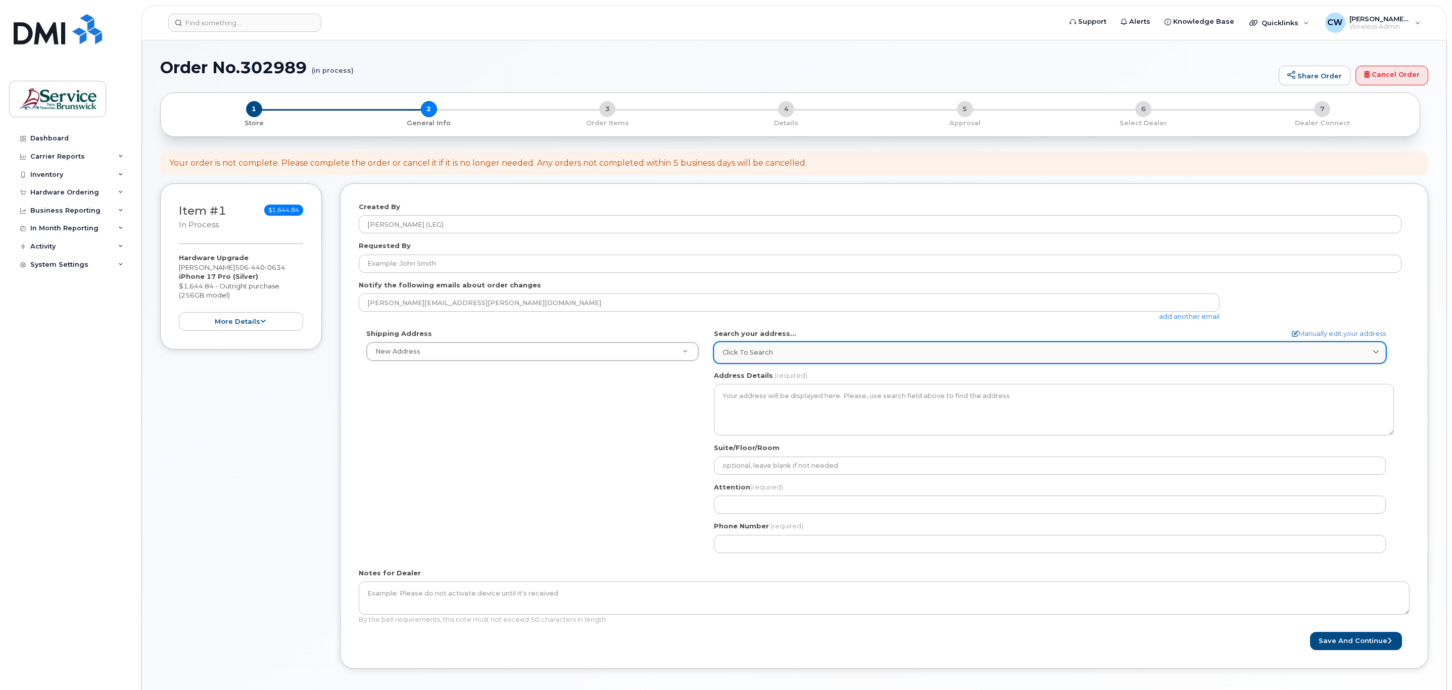
click at [744, 352] on span "Click to search" at bounding box center [747, 352] width 51 height 10
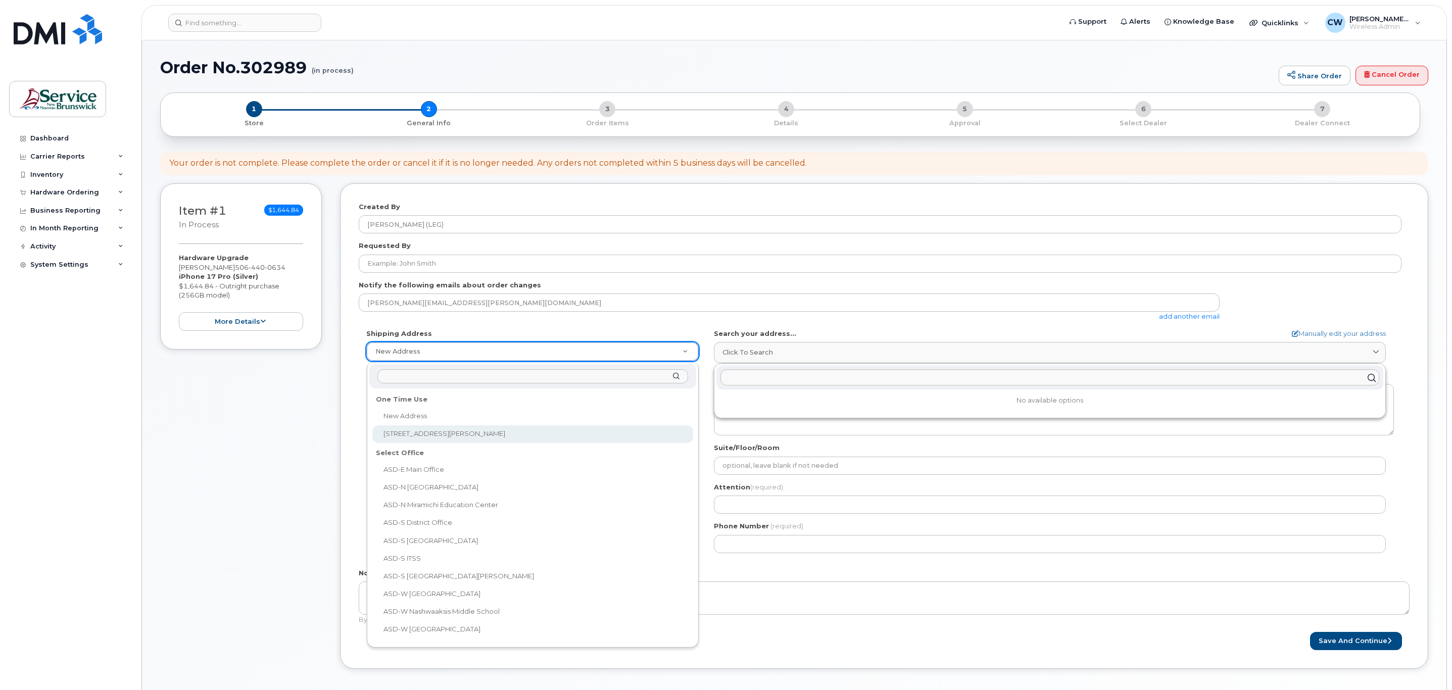
select select "96 Secretary Lane"
type input "96 Secretary Lane"
type input "Fredericton"
type input "E3B 1C5"
type input "Jeff Quinn"
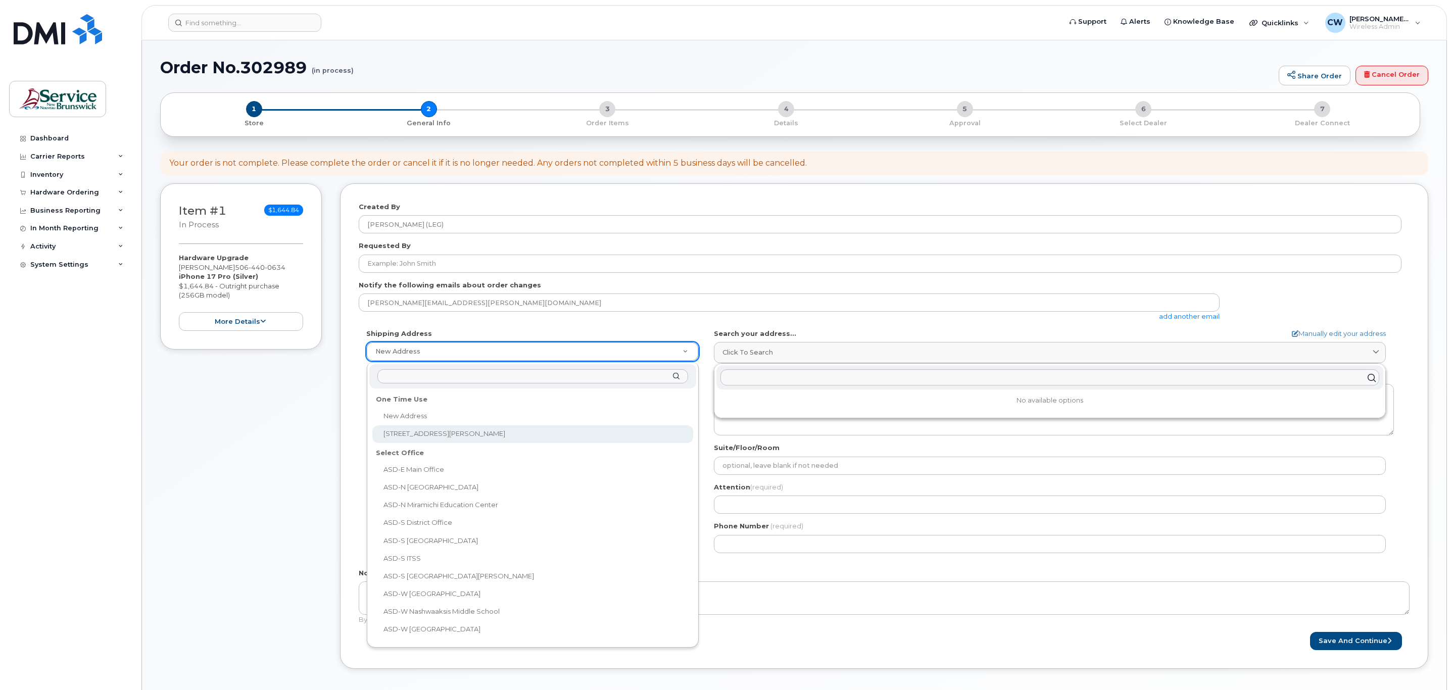
type input "5064538965"
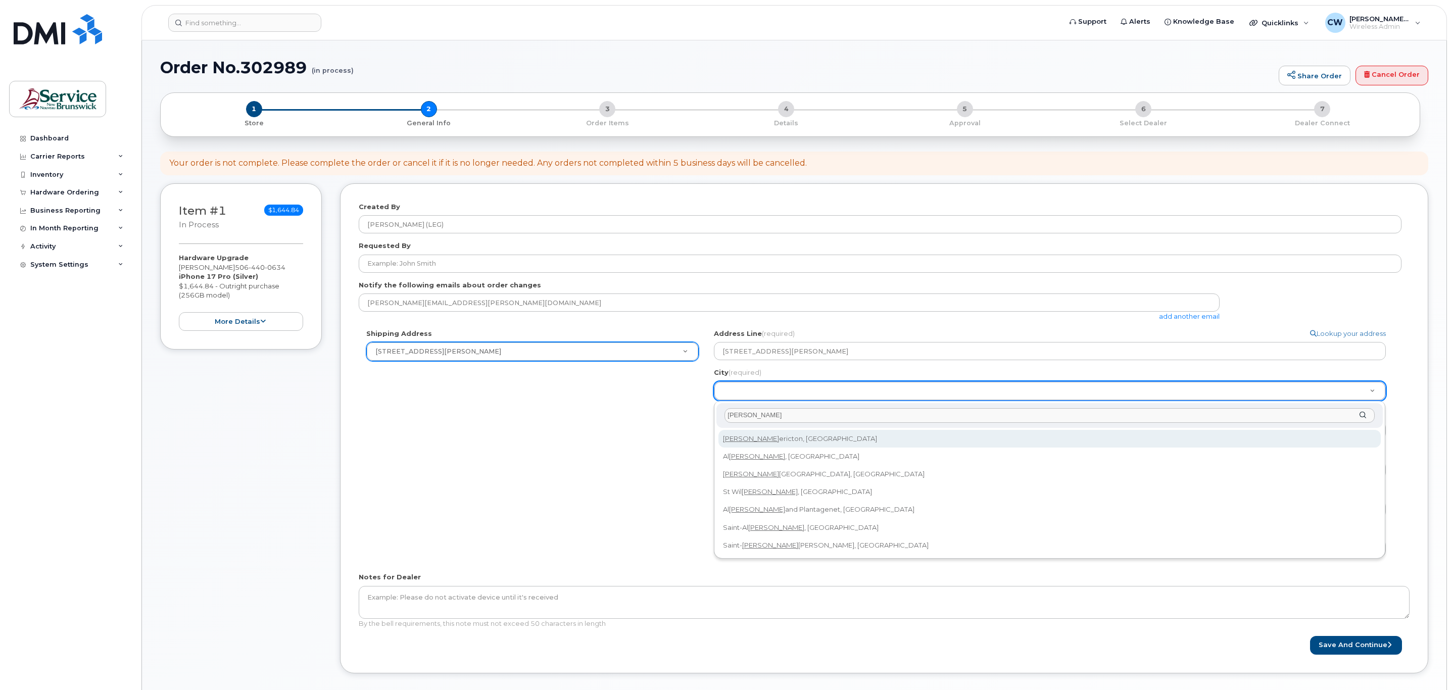
type input "Fred"
select select
type input "1578"
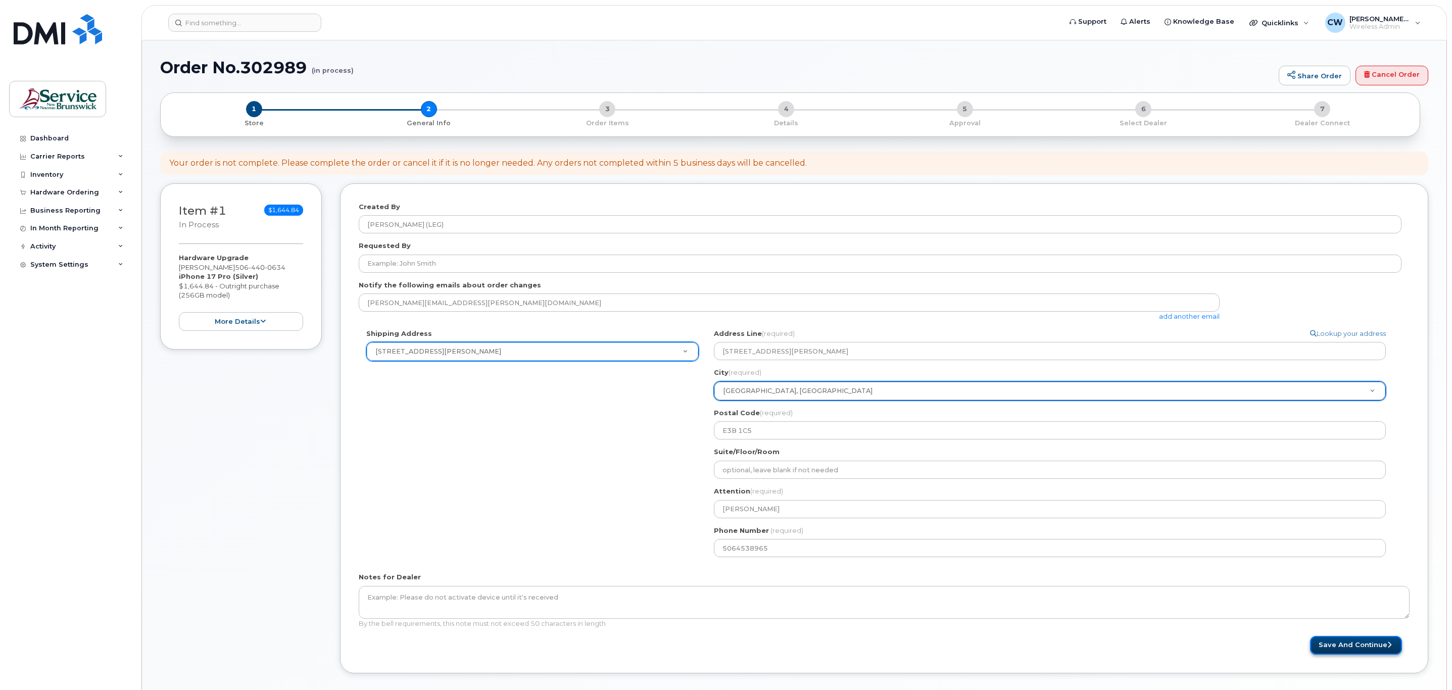
click at [1313, 648] on button "Save and Continue" at bounding box center [1356, 645] width 92 height 19
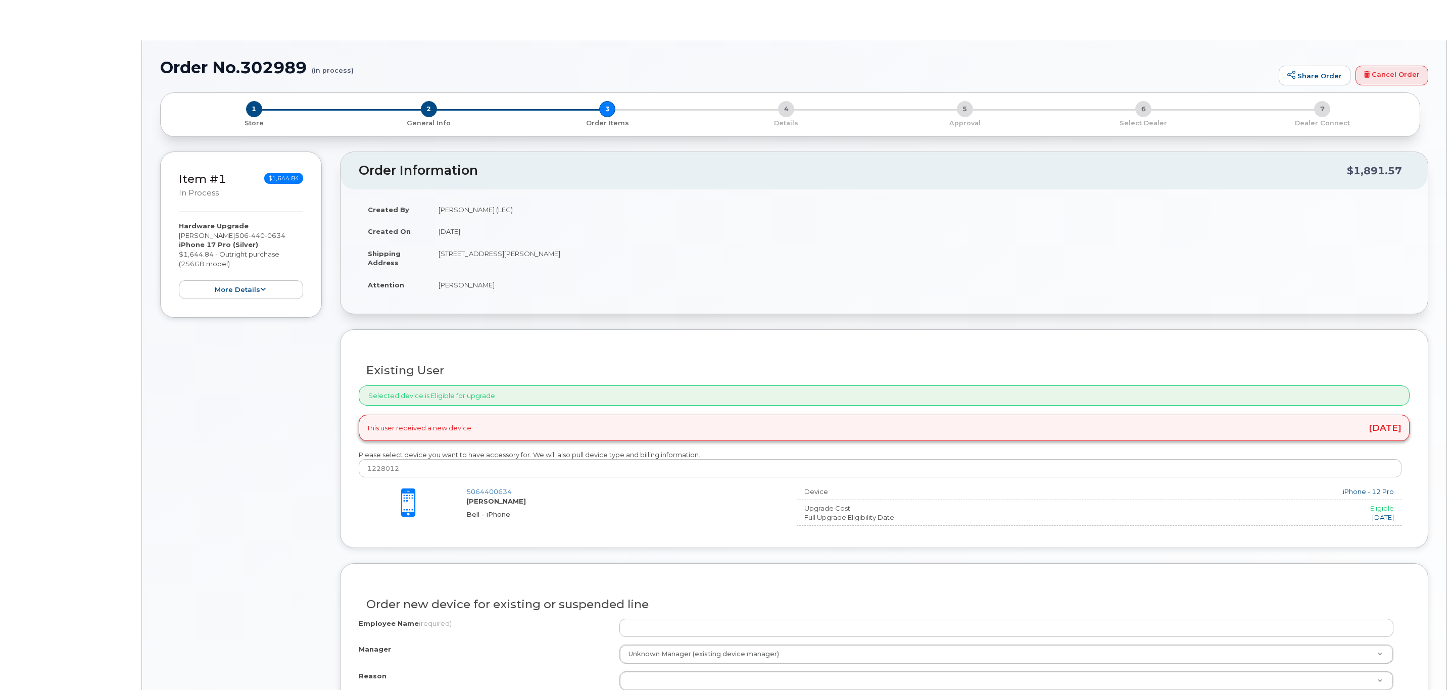
type input "[PERSON_NAME]"
radio input "true"
select select
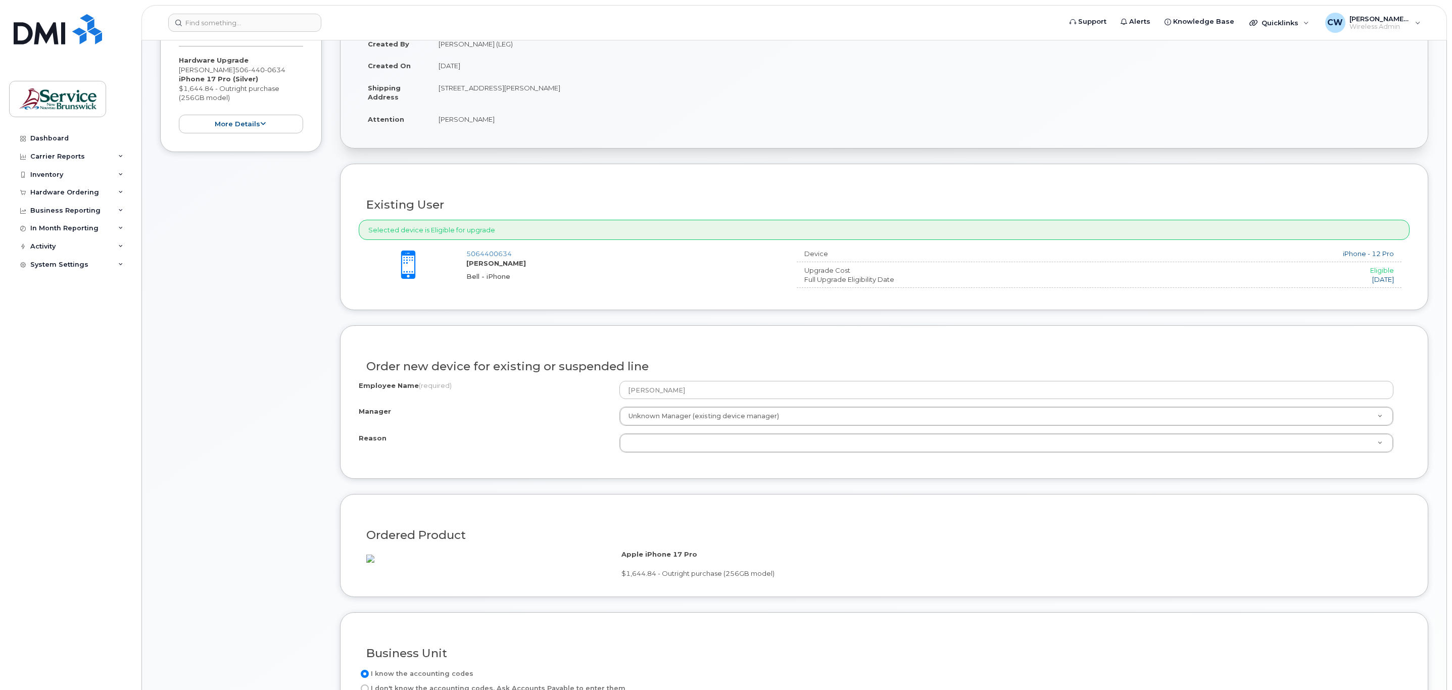
scroll to position [227, 0]
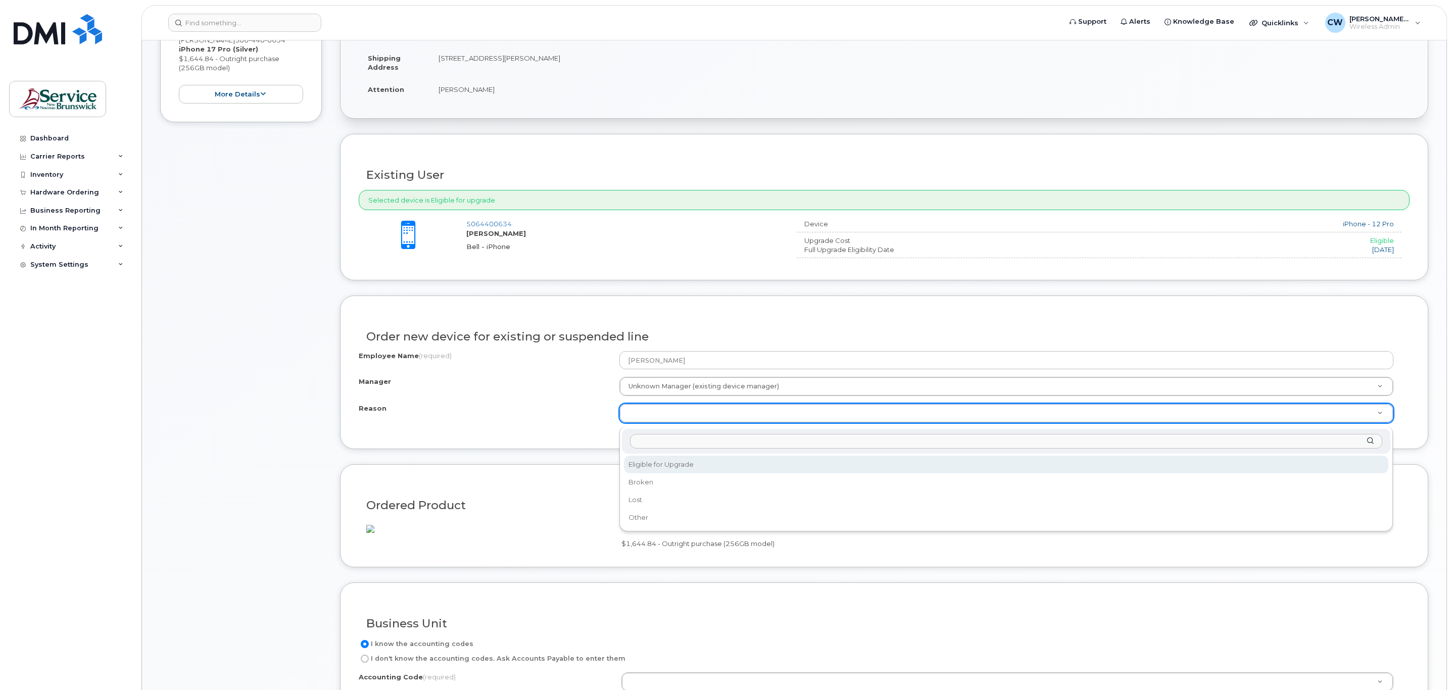
select select "eligible_for_upgrade"
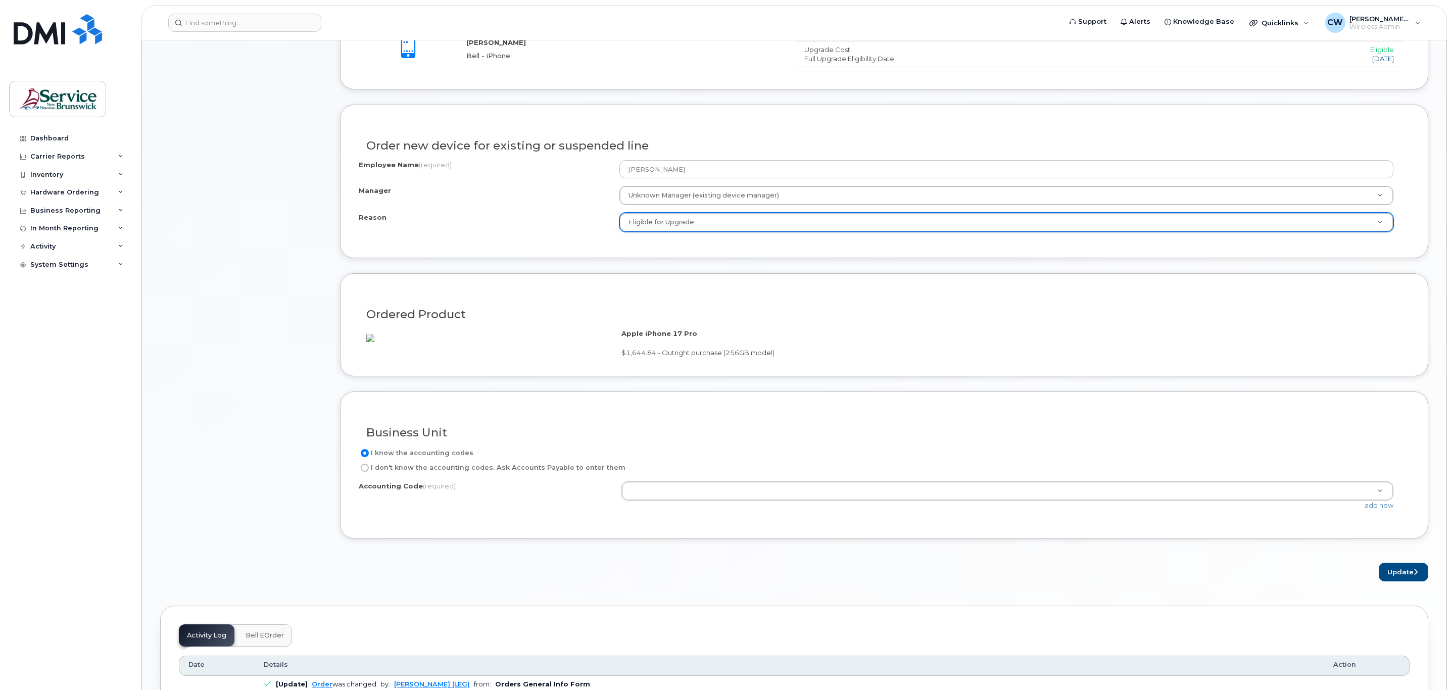
scroll to position [455, 0]
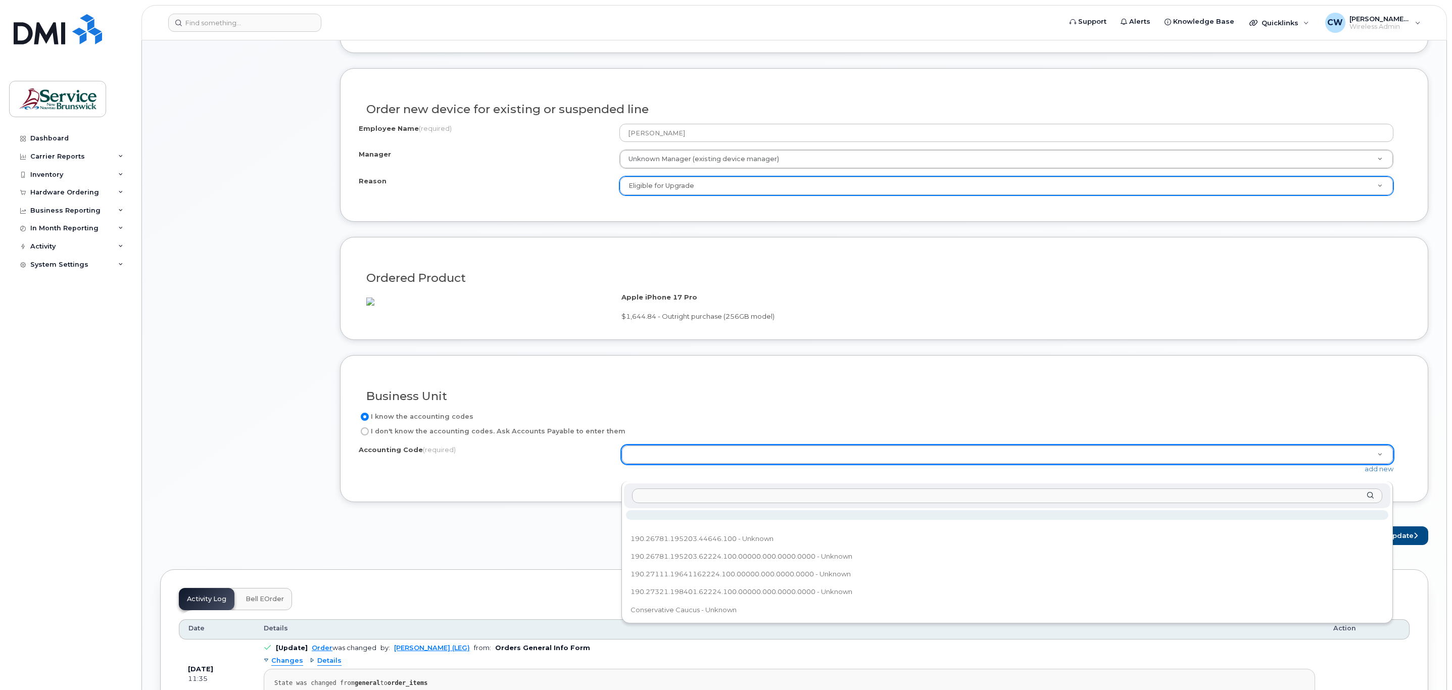
click at [686, 503] on input "text" at bounding box center [1007, 495] width 750 height 15
type input "190.26711.196611.42085.100."
click at [1407, 545] on button "Update" at bounding box center [1402, 535] width 49 height 19
select select
click at [1412, 545] on button "Update" at bounding box center [1402, 535] width 49 height 19
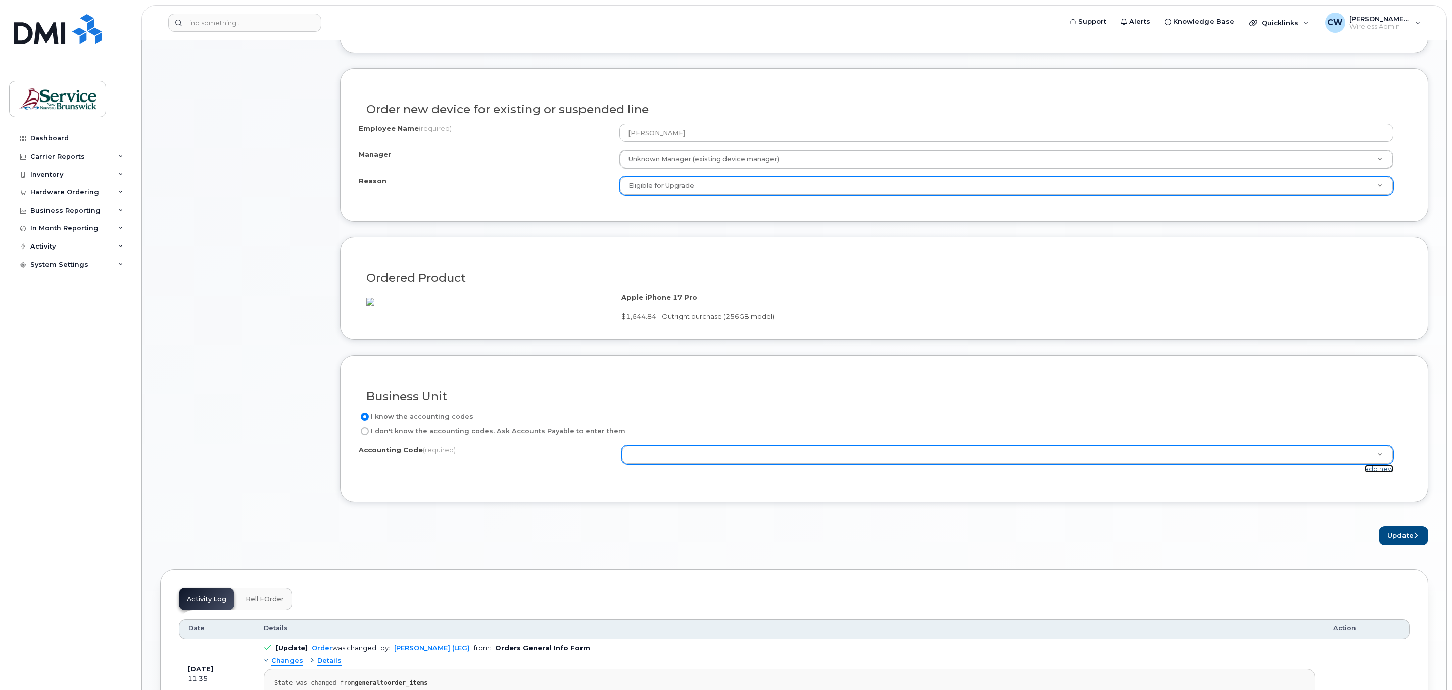
click at [1373, 473] on link "add new" at bounding box center [1378, 469] width 29 height 8
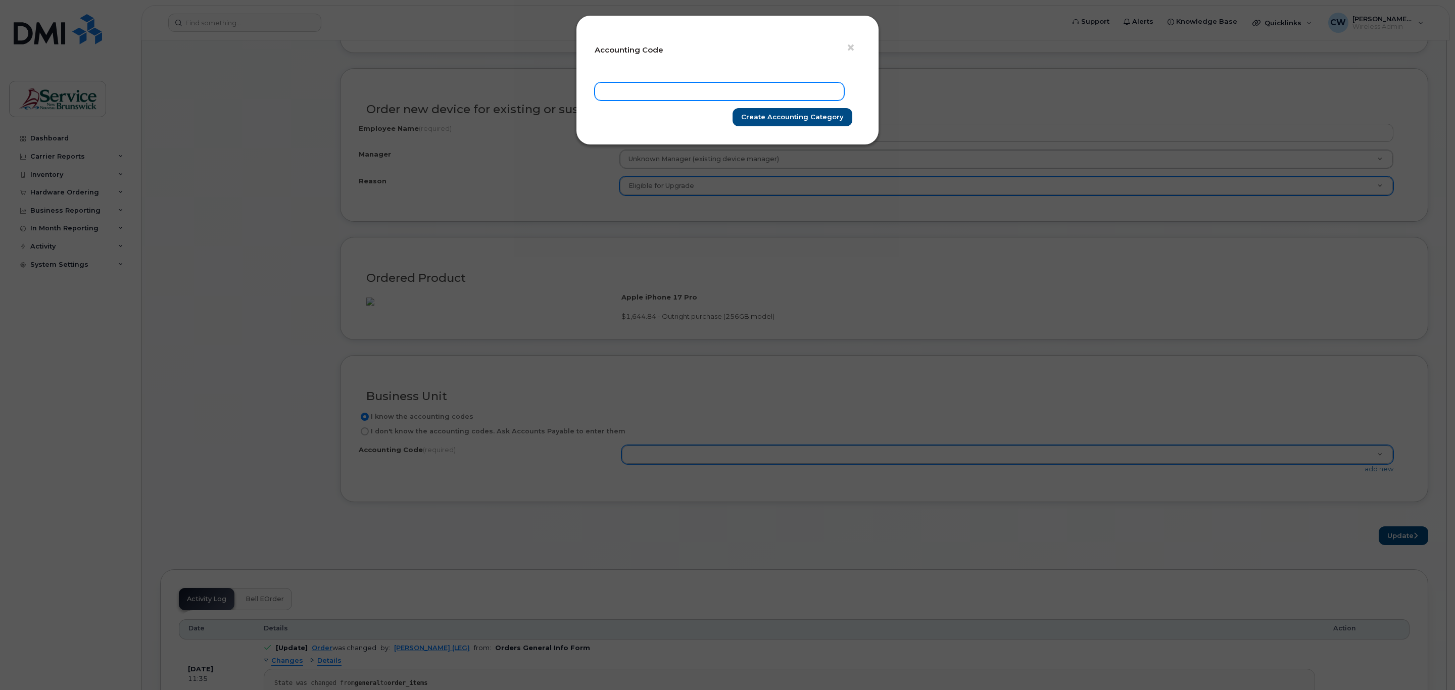
click at [634, 96] on input "text" at bounding box center [719, 91] width 250 height 18
type input "190.26711.196611.42085.100"
click at [783, 113] on input "Create Accounting category" at bounding box center [792, 117] width 120 height 19
type input "Create Accounting category"
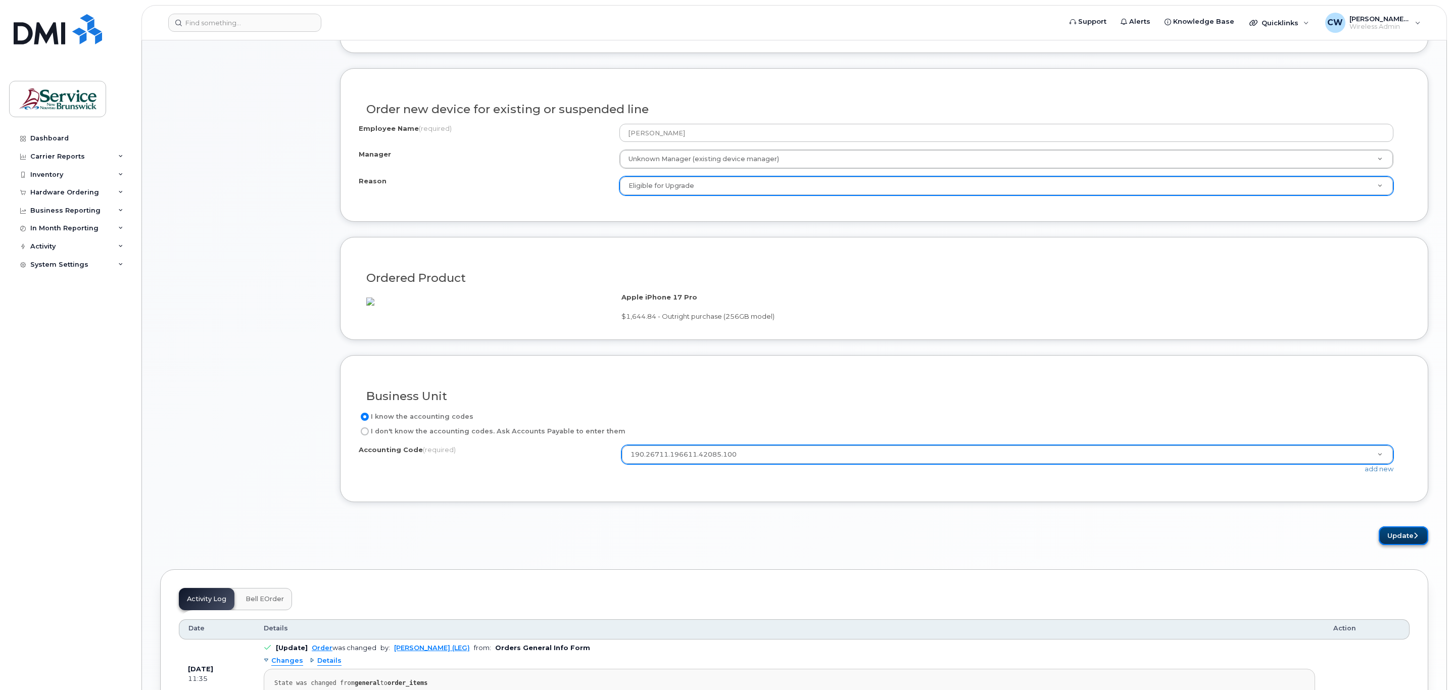
click at [1395, 545] on button "Update" at bounding box center [1402, 535] width 49 height 19
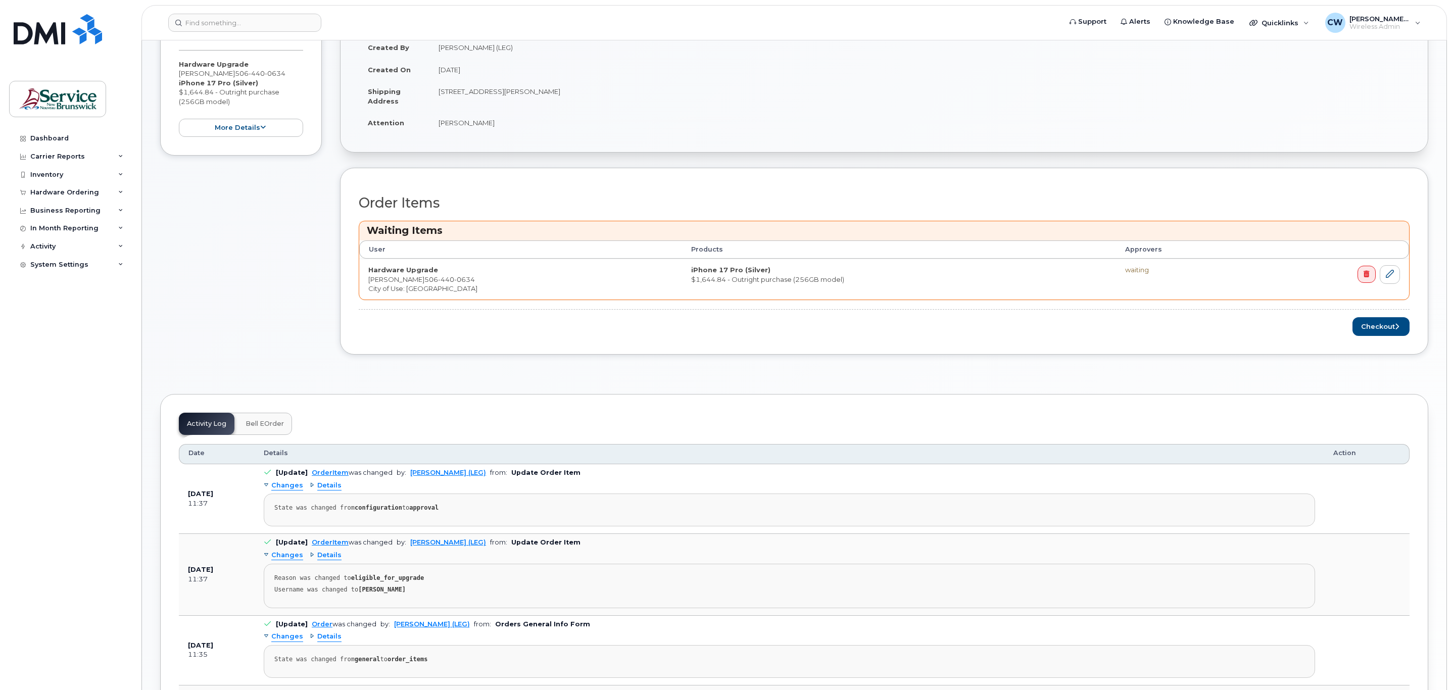
scroll to position [303, 0]
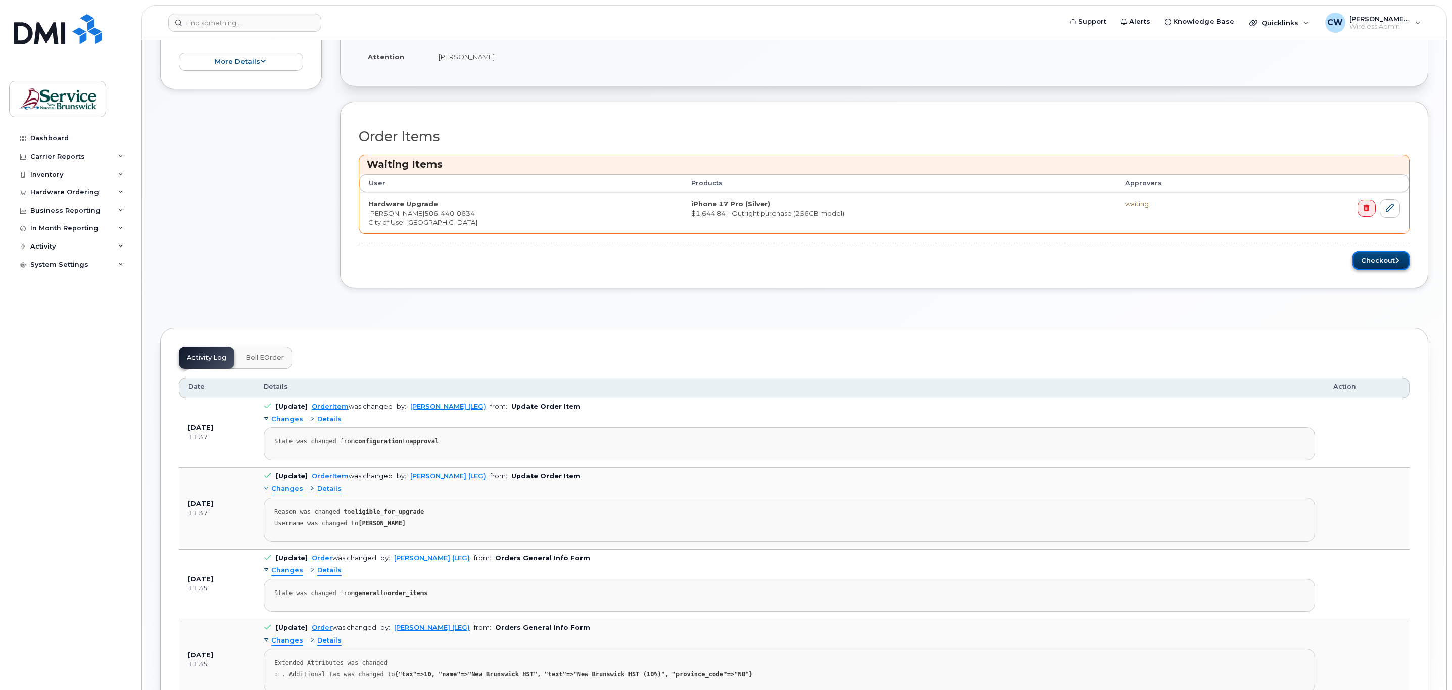
click at [1388, 270] on button "Checkout" at bounding box center [1380, 260] width 57 height 19
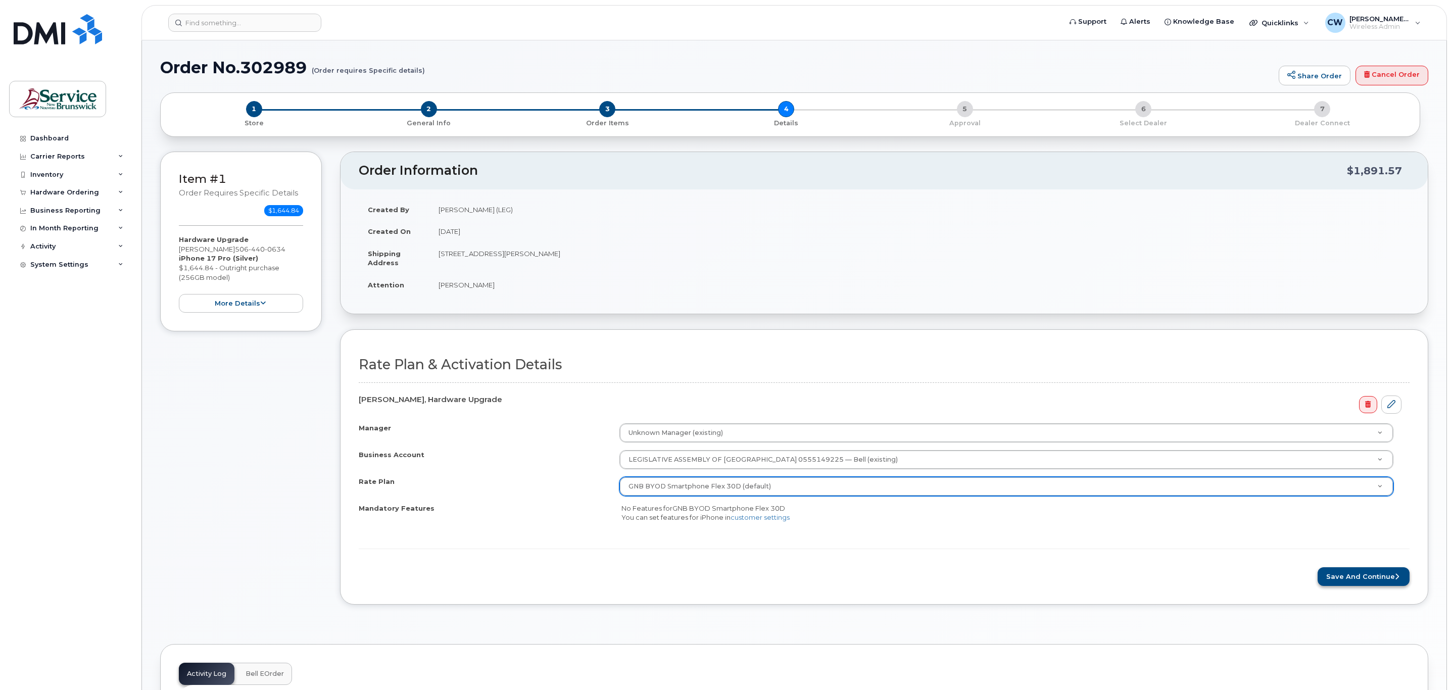
scroll to position [76, 0]
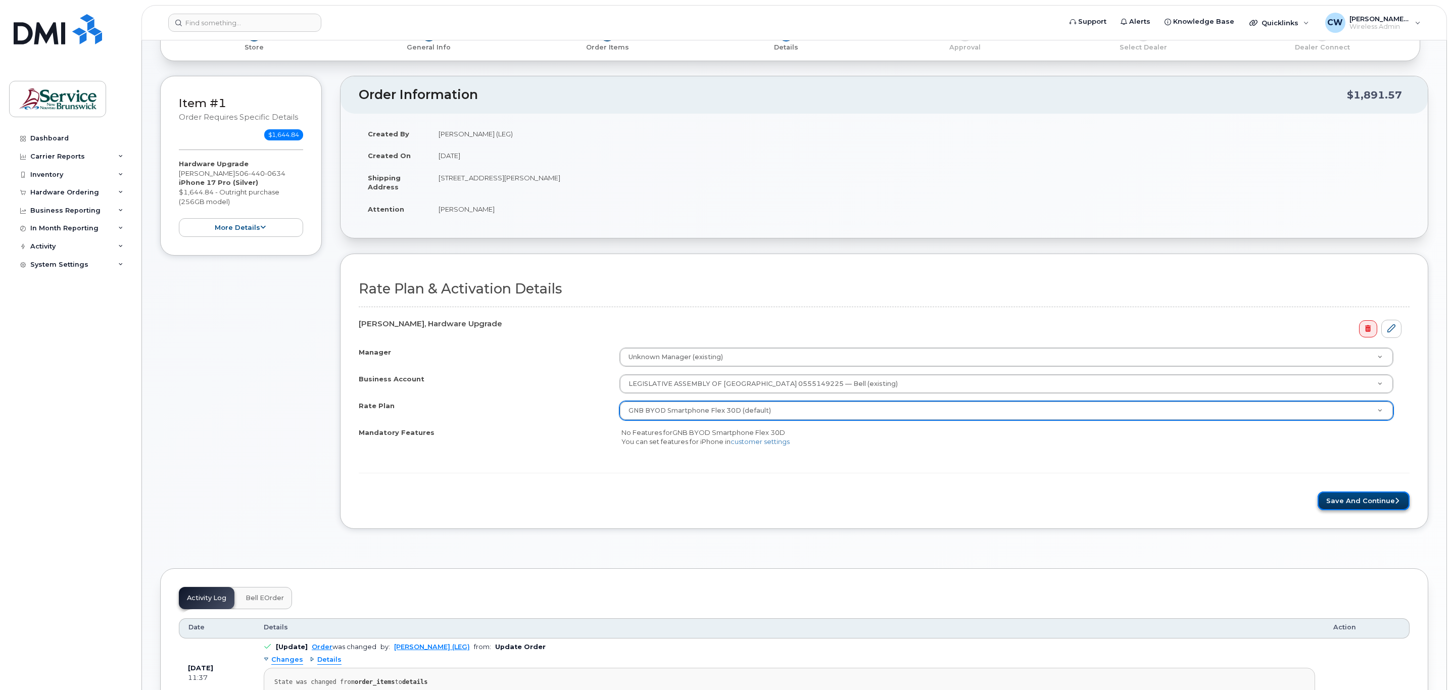
click at [1365, 508] on button "Save and Continue" at bounding box center [1363, 500] width 92 height 19
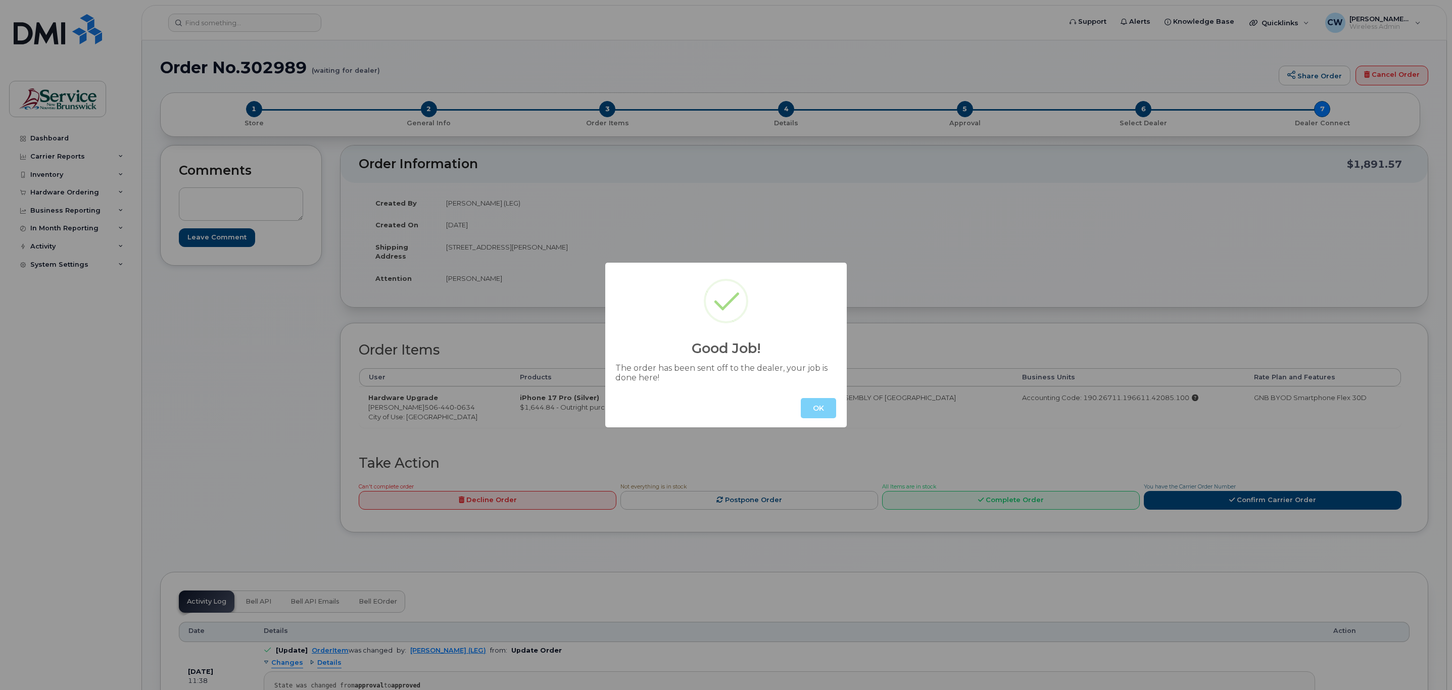
drag, startPoint x: 244, startPoint y: 62, endPoint x: 292, endPoint y: 69, distance: 48.4
click at [279, 69] on div "Good Job! The order has been sent off to the dealer, your job is done here! OK" at bounding box center [726, 345] width 1452 height 690
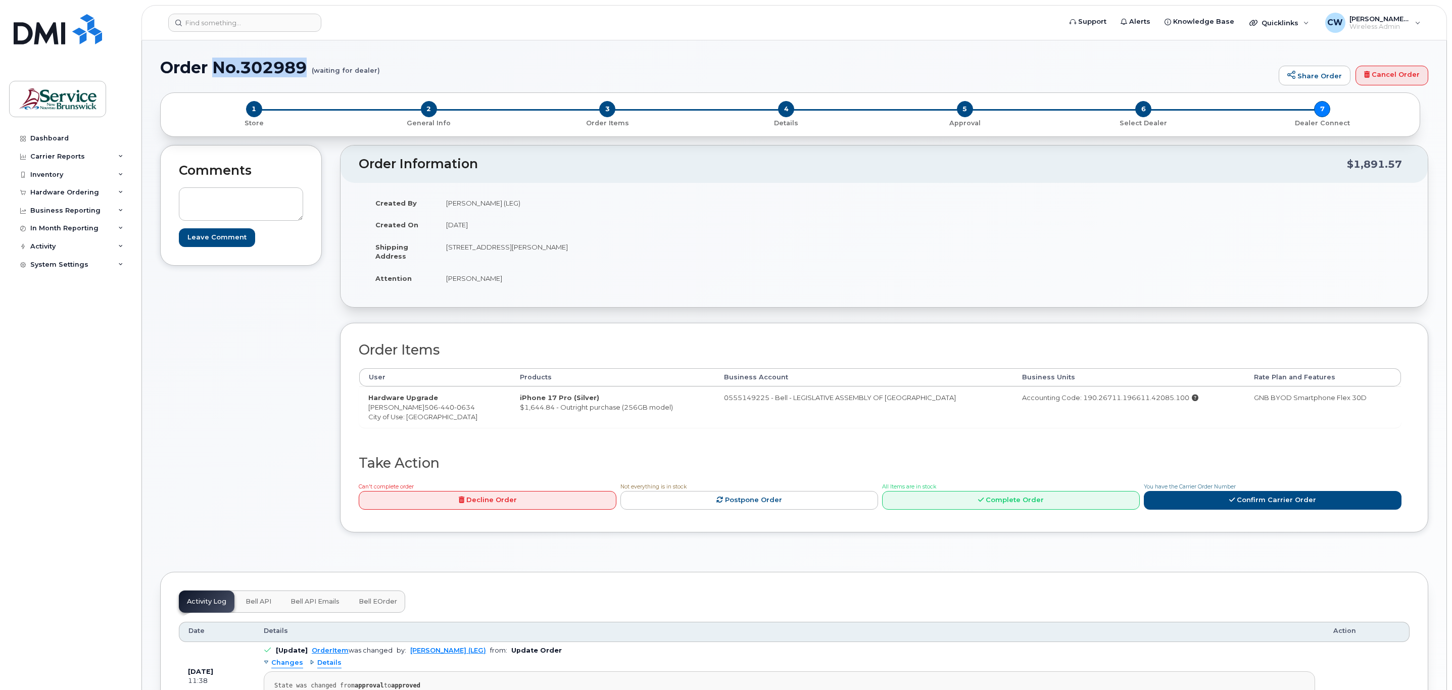
drag, startPoint x: 213, startPoint y: 67, endPoint x: 308, endPoint y: 67, distance: 95.0
click at [308, 67] on h1 "Order No.302989 (waiting for dealer)" at bounding box center [716, 68] width 1113 height 18
copy h1 "No.302989"
